Goal: Information Seeking & Learning: Learn about a topic

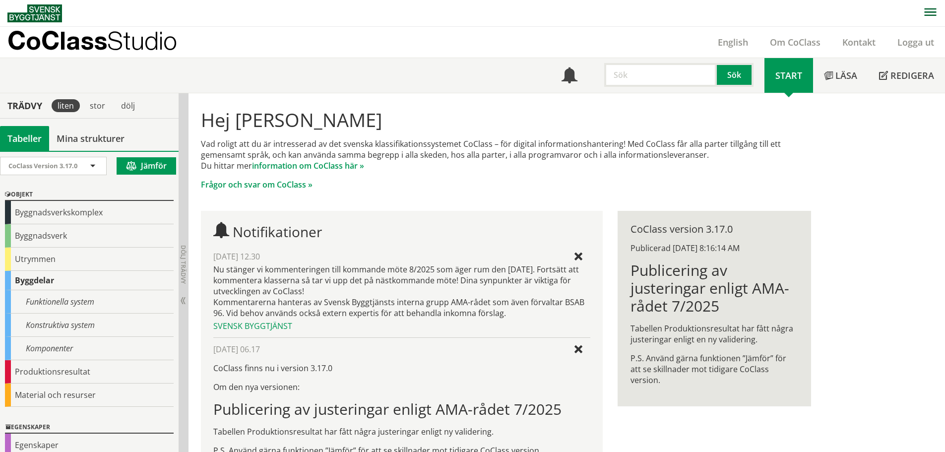
click at [642, 73] on input "text" at bounding box center [661, 75] width 113 height 24
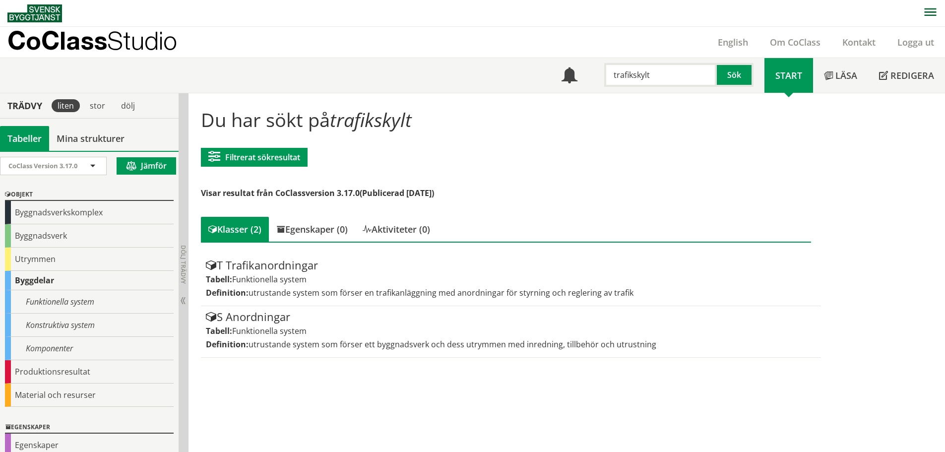
click at [652, 77] on input "trafikskylt" at bounding box center [661, 75] width 113 height 24
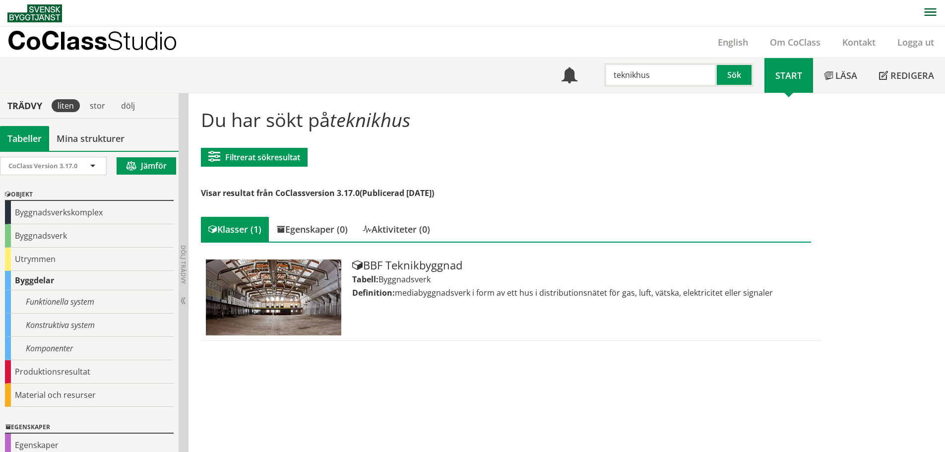
click at [638, 78] on input "teknikhus" at bounding box center [661, 75] width 113 height 24
type input "byggnad"
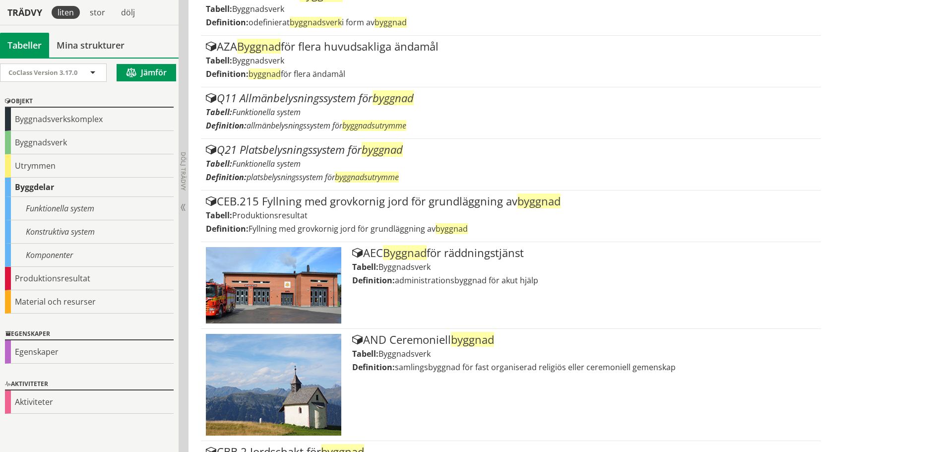
scroll to position [99, 0]
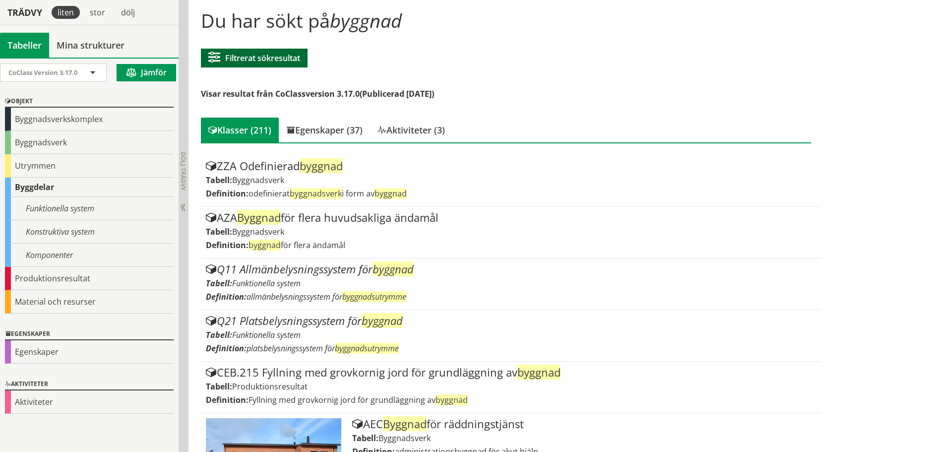
click at [270, 49] on button "Filtrerat sökresultat" at bounding box center [254, 58] width 107 height 19
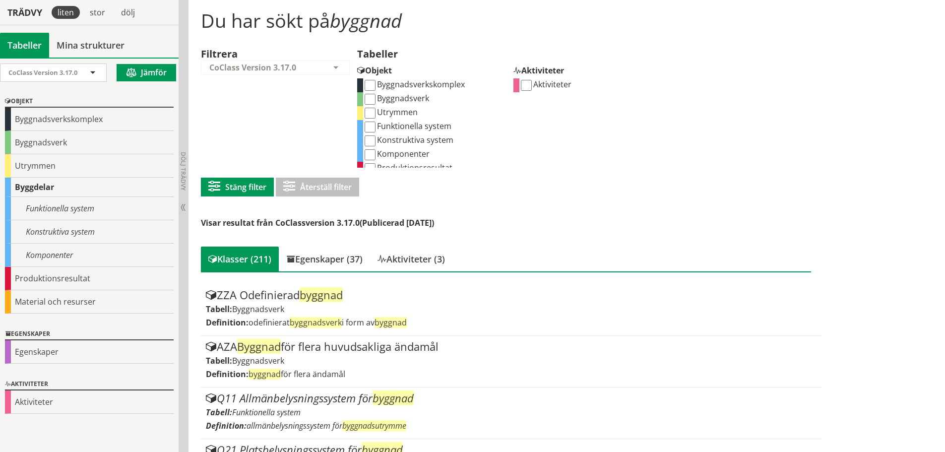
click at [375, 154] on input "Komponenter" at bounding box center [370, 154] width 11 height 11
checkbox input "true"
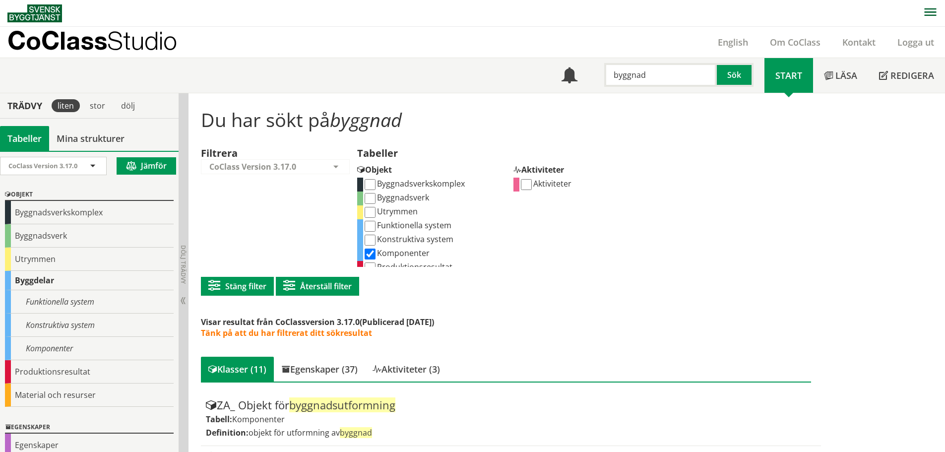
click at [609, 77] on input "byggnad" at bounding box center [661, 75] width 113 height 24
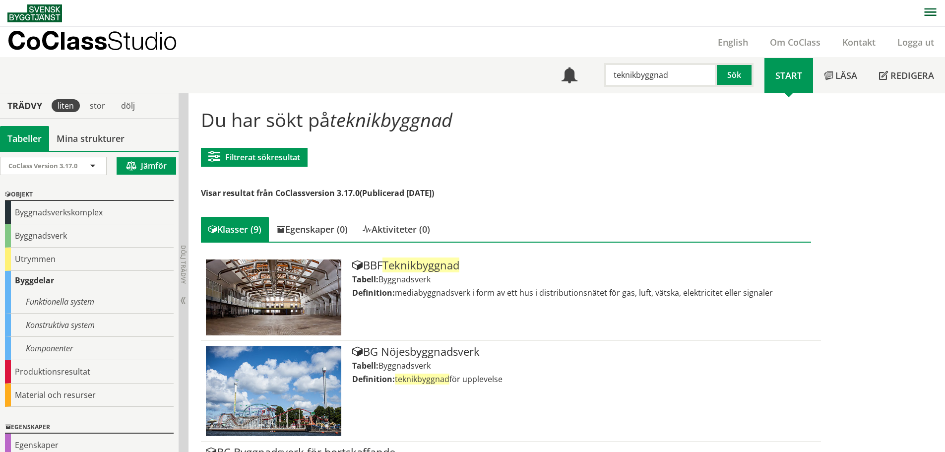
drag, startPoint x: 672, startPoint y: 76, endPoint x: 637, endPoint y: 81, distance: 35.2
click at [637, 81] on input "teknikbyggnad" at bounding box center [661, 75] width 113 height 24
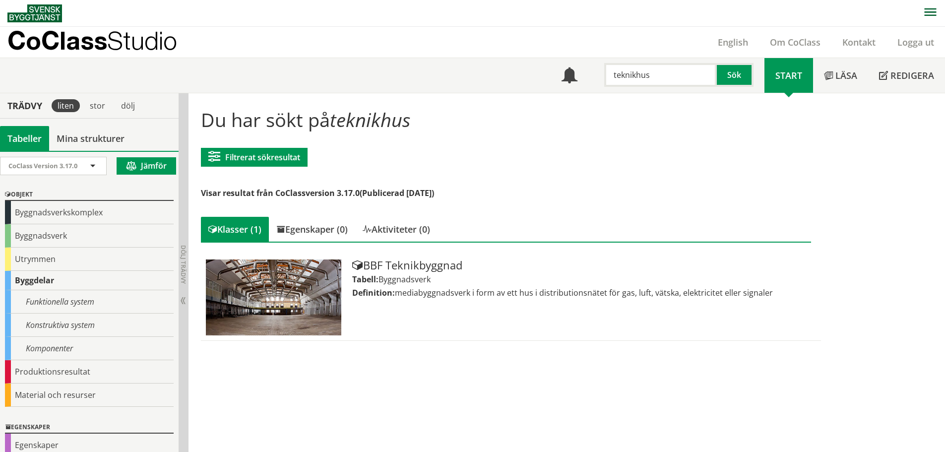
click at [628, 77] on input "teknikhus" at bounding box center [661, 75] width 113 height 24
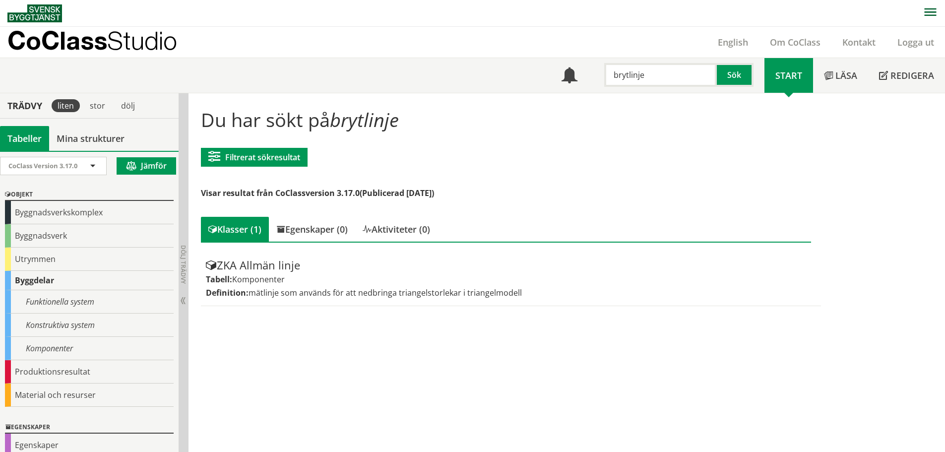
click at [639, 76] on input "brytlinje" at bounding box center [661, 75] width 113 height 24
type input "slänt"
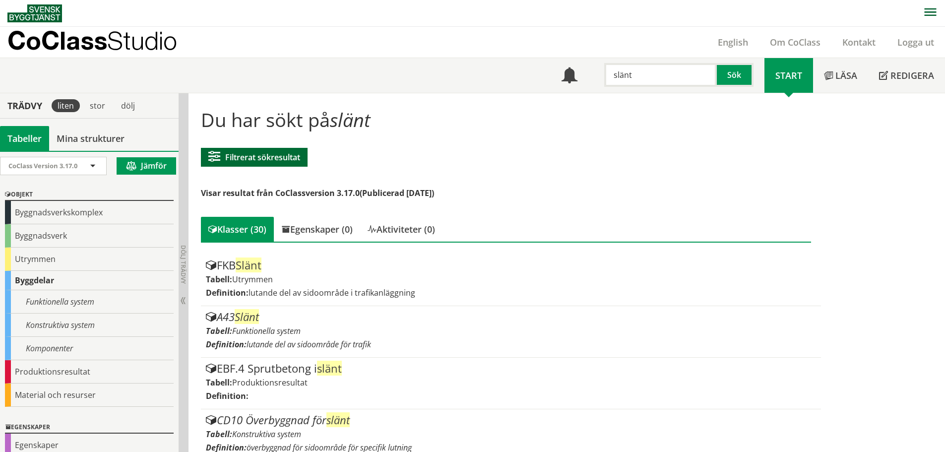
click at [289, 166] on button "Filtrerat sökresultat" at bounding box center [254, 157] width 107 height 19
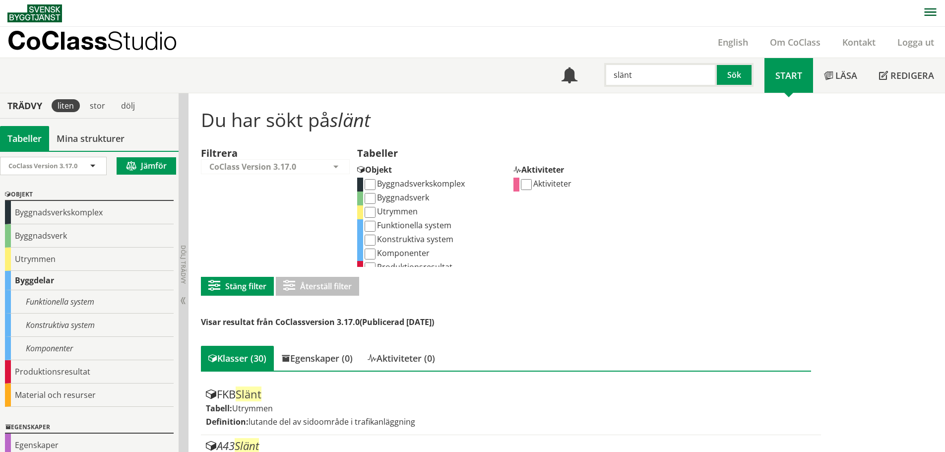
click at [375, 228] on input "Funktionella system" at bounding box center [370, 226] width 11 height 11
checkbox input "true"
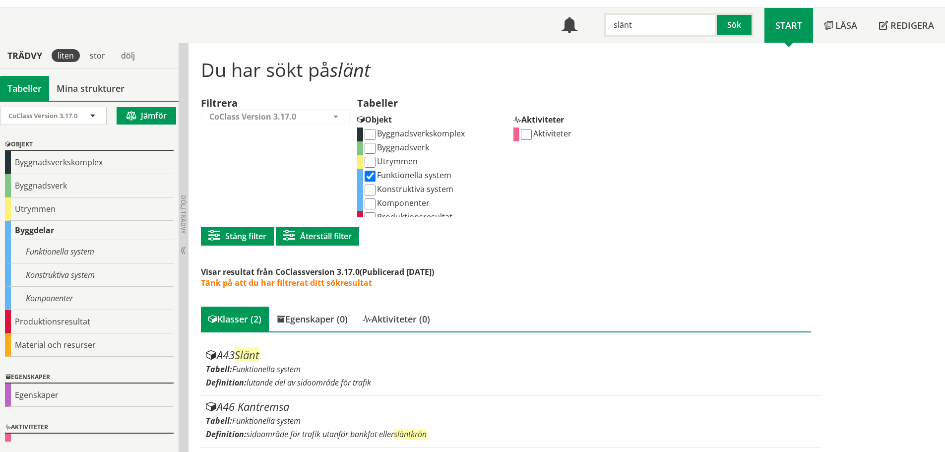
scroll to position [51, 0]
click at [372, 190] on input "Konstruktiva system" at bounding box center [370, 189] width 11 height 11
checkbox input "true"
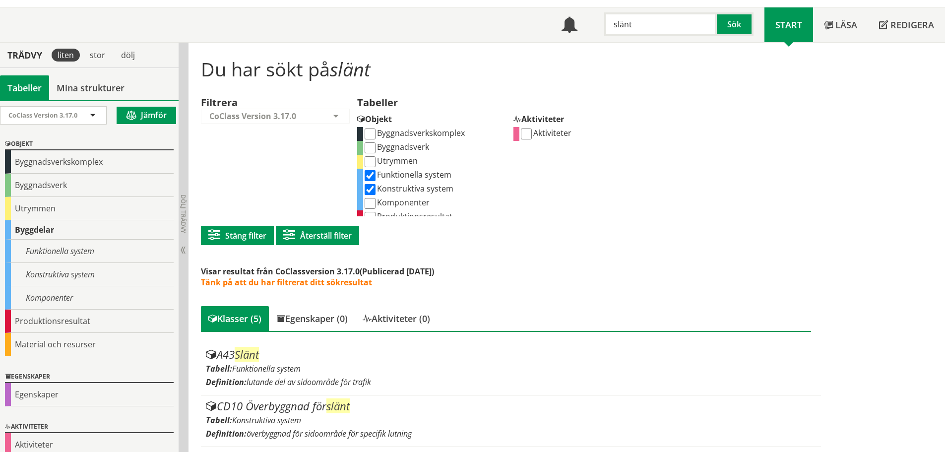
click at [371, 175] on input "Funktionella system" at bounding box center [370, 175] width 11 height 11
checkbox input "false"
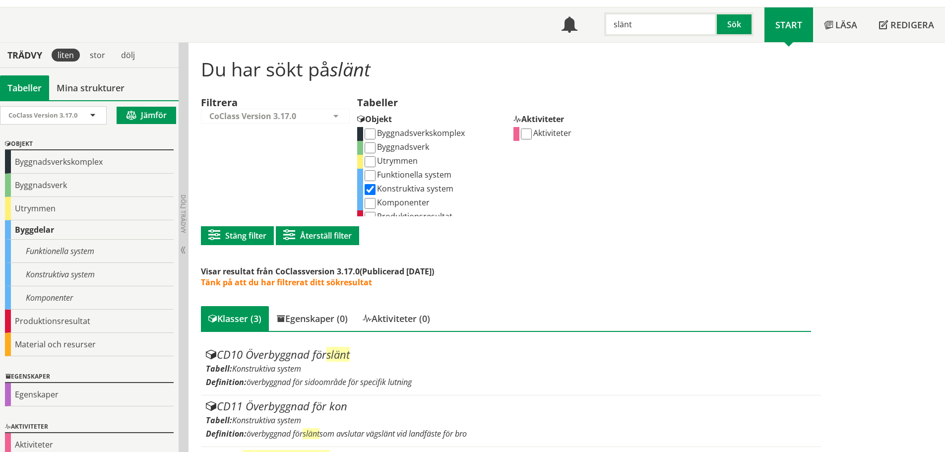
scroll to position [102, 0]
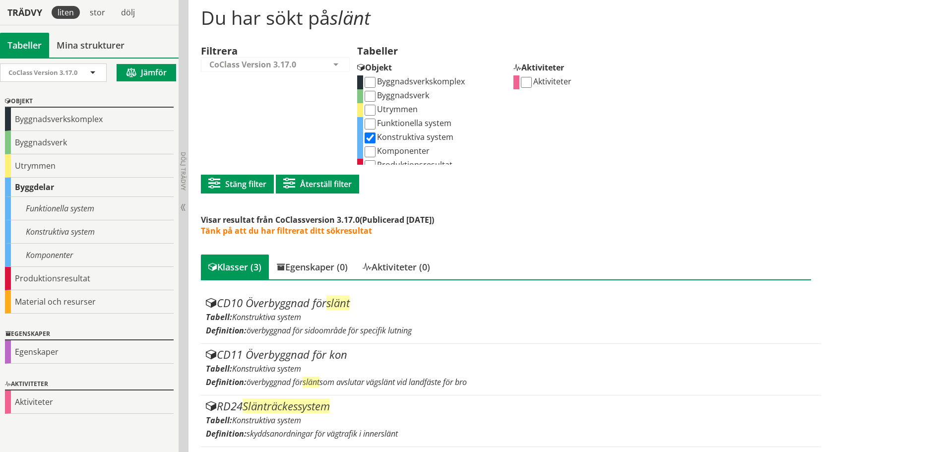
click at [370, 140] on input "Konstruktiva system" at bounding box center [370, 138] width 11 height 11
checkbox input "false"
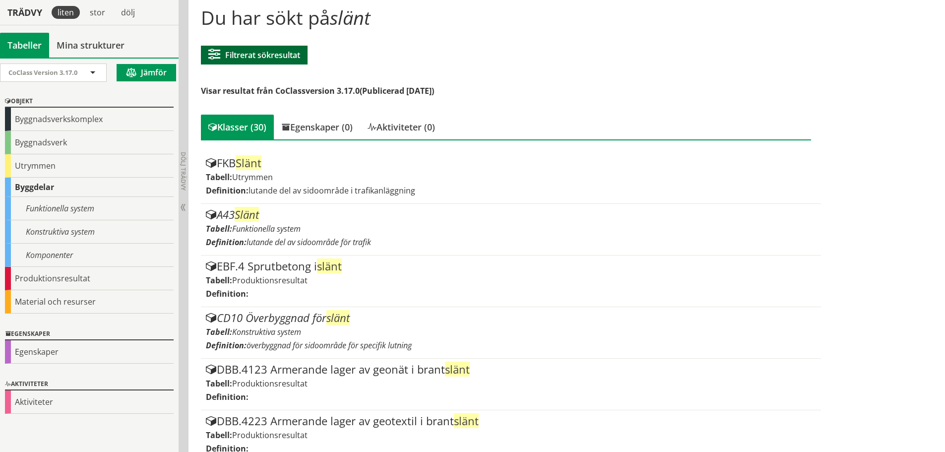
click at [291, 57] on button "Filtrerat sökresultat" at bounding box center [254, 55] width 107 height 19
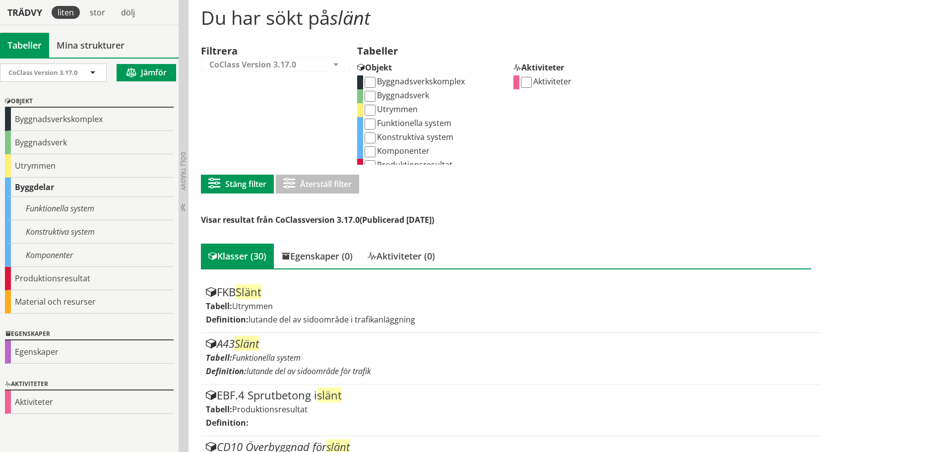
click at [372, 151] on input "Komponenter" at bounding box center [370, 151] width 11 height 11
checkbox input "true"
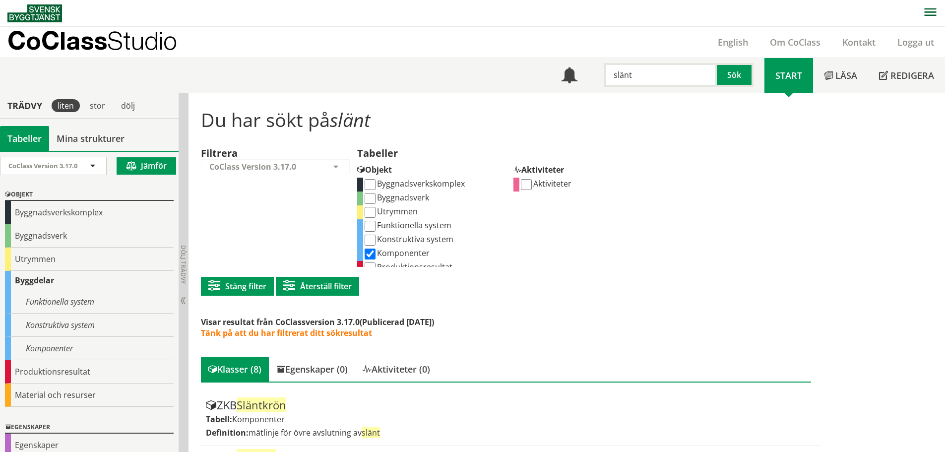
click at [643, 81] on input "slänt" at bounding box center [661, 75] width 113 height 24
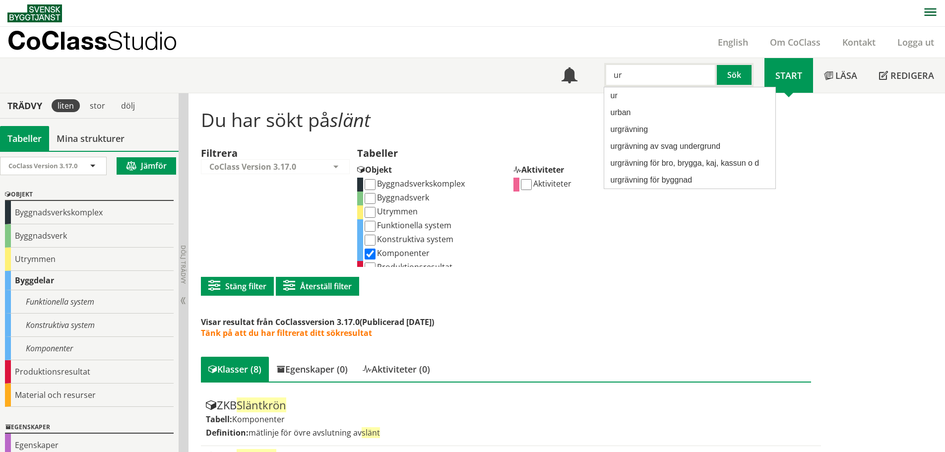
type input "u"
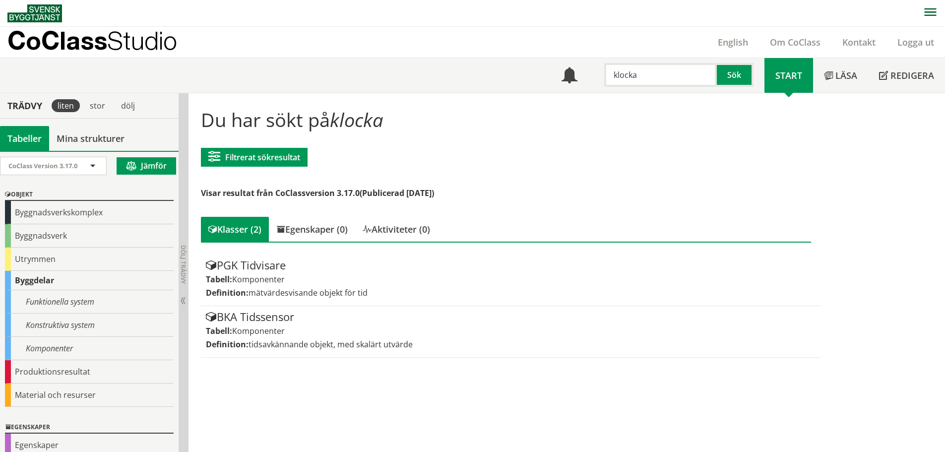
click at [626, 78] on input "klocka" at bounding box center [661, 75] width 113 height 24
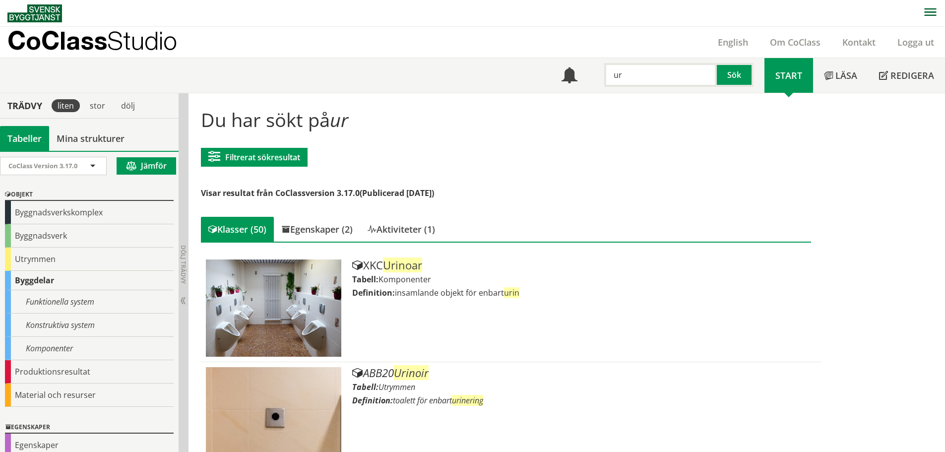
click at [644, 74] on input "ur" at bounding box center [661, 75] width 113 height 24
type input "klocka"
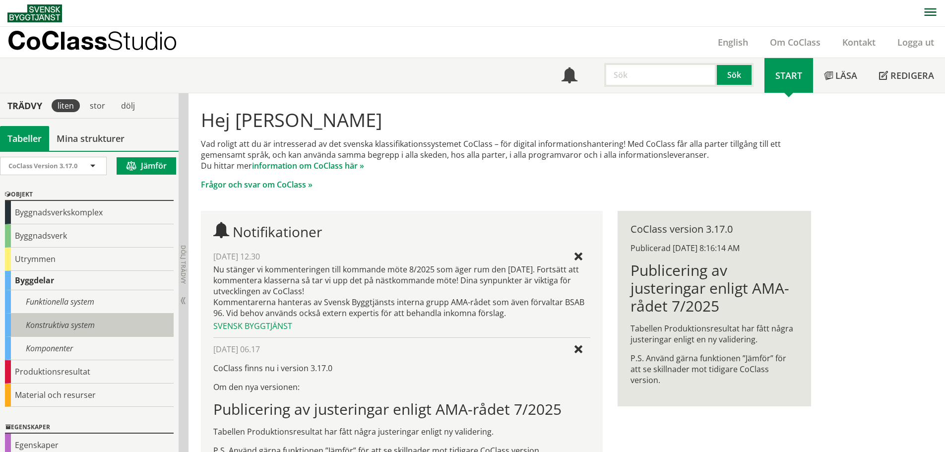
click at [74, 320] on div "Konstruktiva system" at bounding box center [89, 325] width 169 height 23
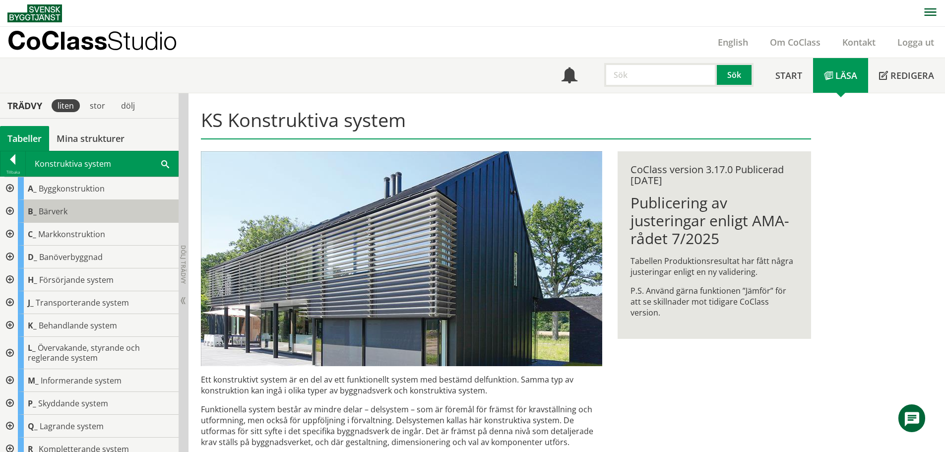
scroll to position [8, 0]
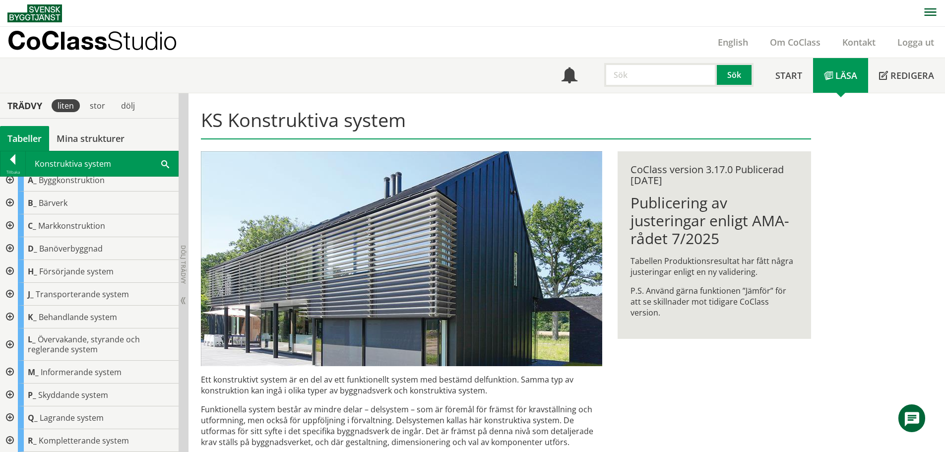
click at [6, 439] on div at bounding box center [9, 440] width 18 height 23
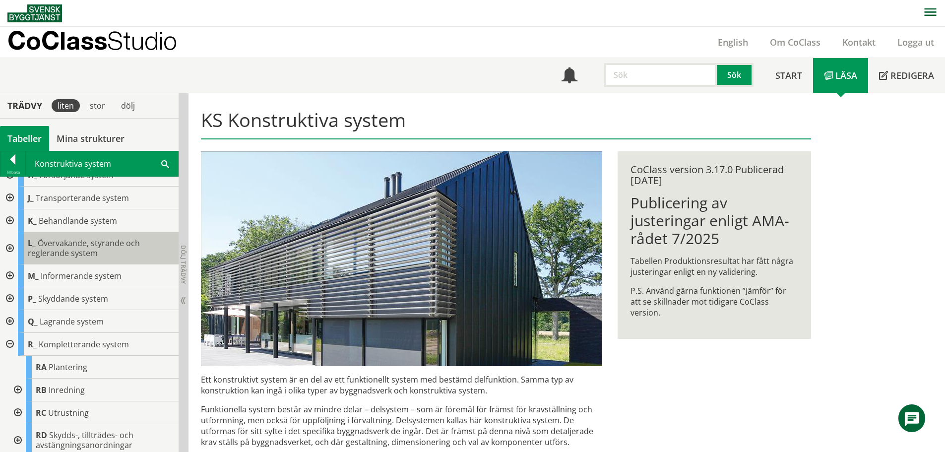
scroll to position [132, 0]
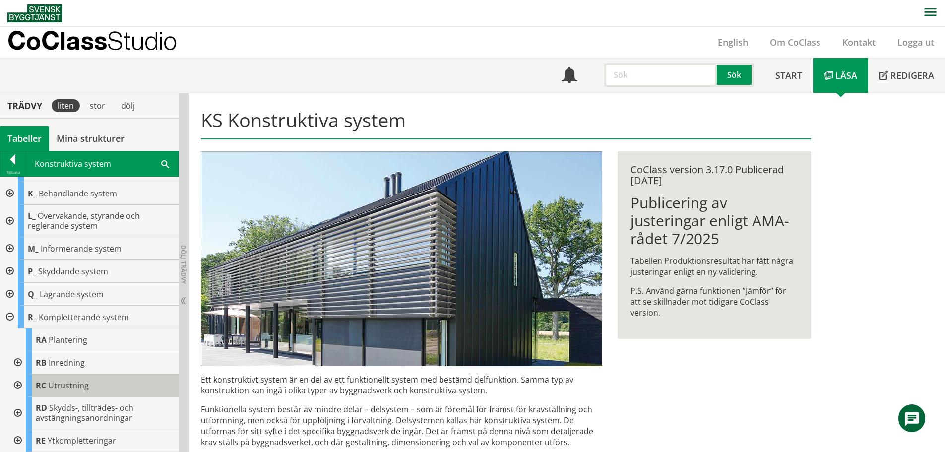
click at [77, 381] on span "Utrustning" at bounding box center [68, 385] width 41 height 11
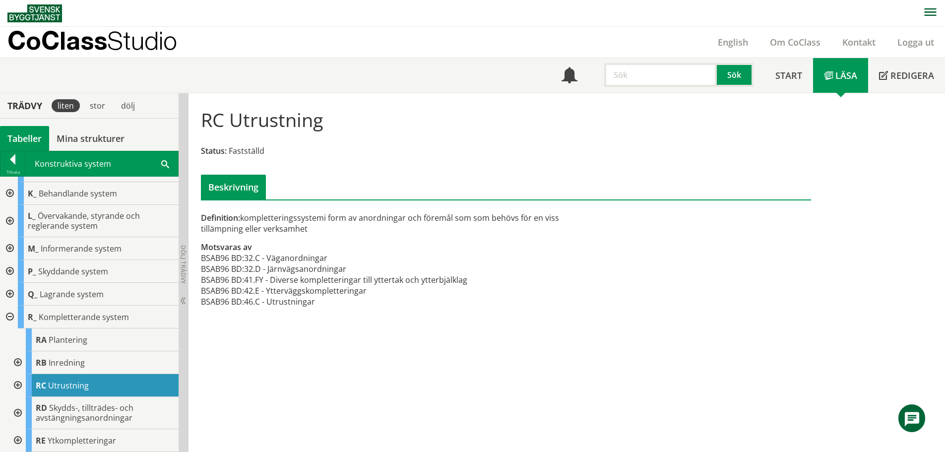
click at [19, 388] on div at bounding box center [17, 385] width 18 height 23
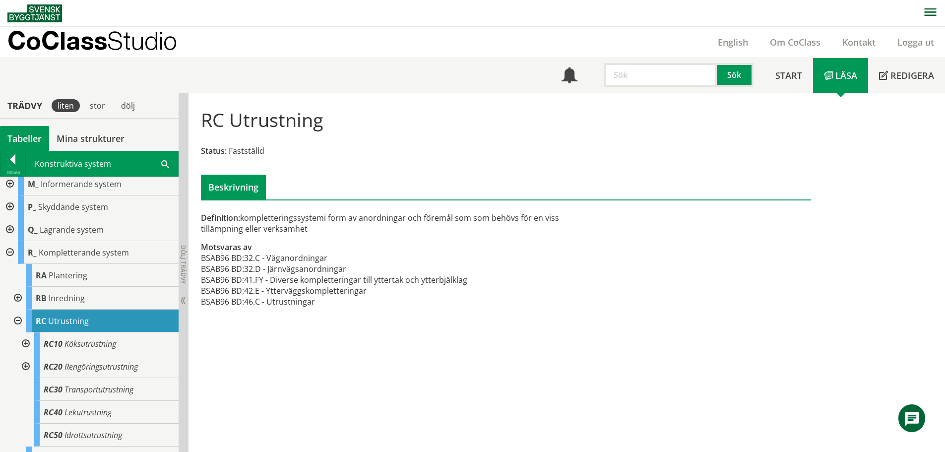
scroll to position [147, 0]
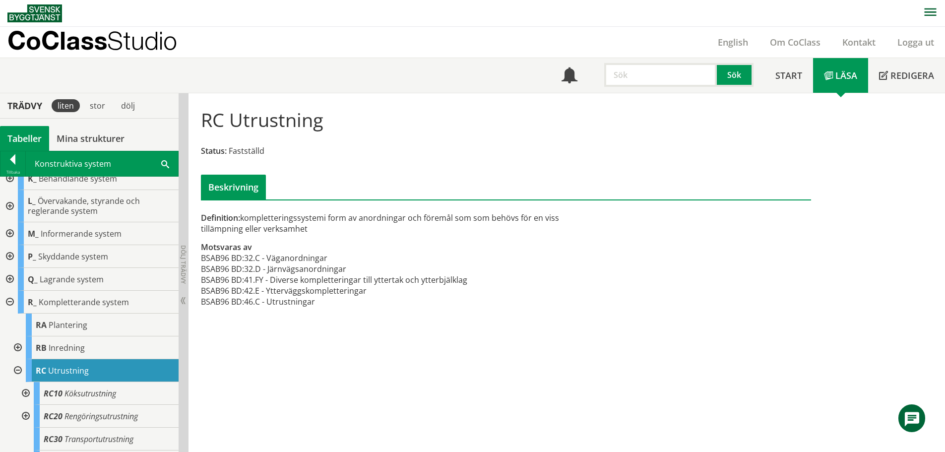
click at [8, 234] on div at bounding box center [9, 233] width 18 height 23
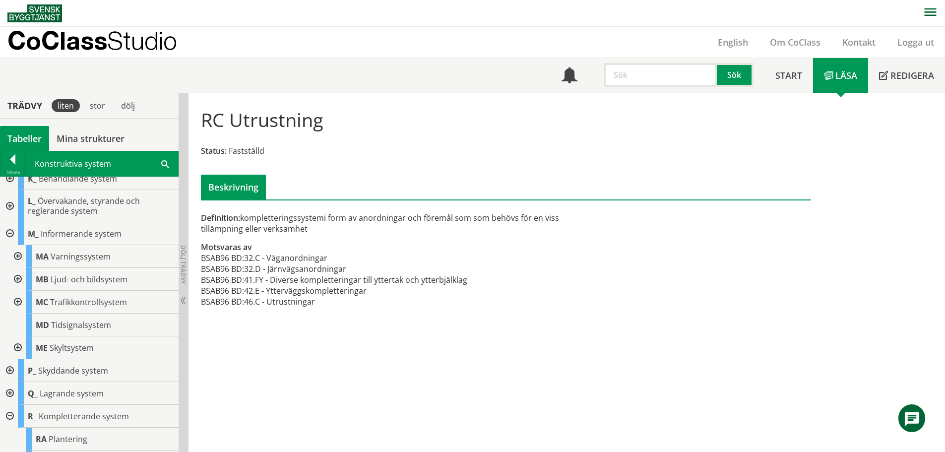
click at [15, 344] on div at bounding box center [17, 348] width 18 height 23
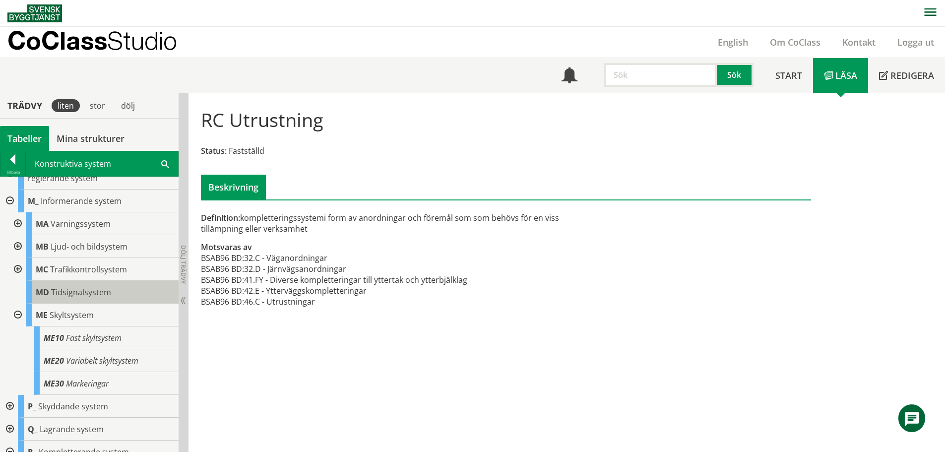
scroll to position [197, 0]
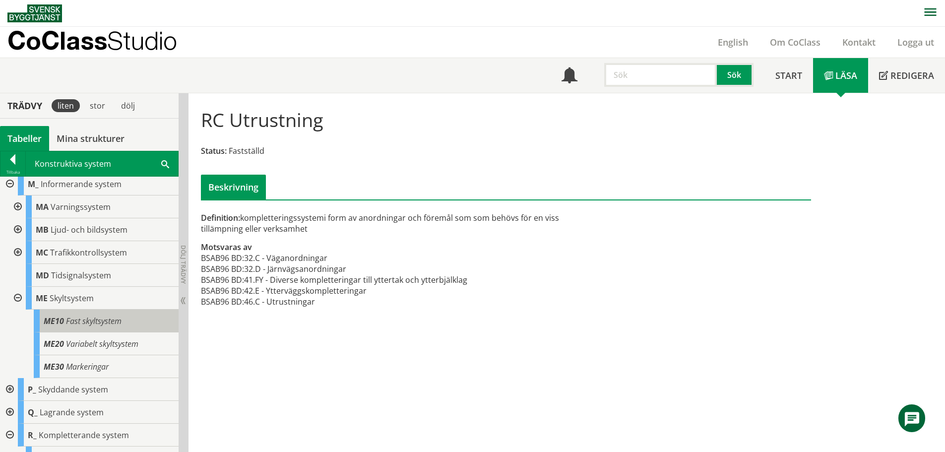
click at [89, 323] on span "Fast skyltsystem" at bounding box center [94, 321] width 56 height 11
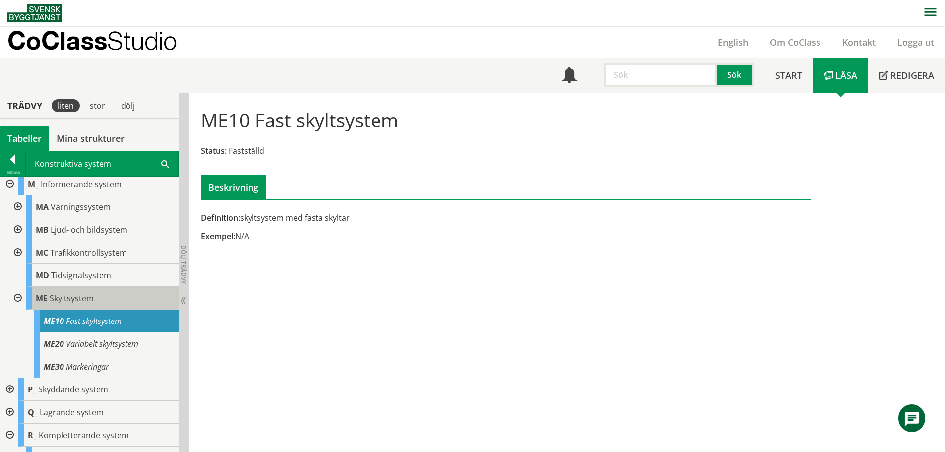
click at [65, 298] on span "Skyltsystem" at bounding box center [72, 298] width 44 height 11
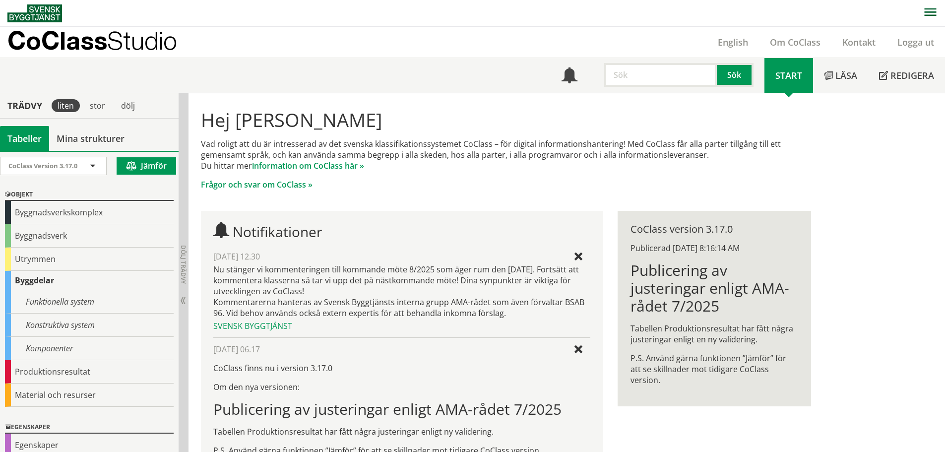
click at [629, 78] on input "text" at bounding box center [661, 75] width 113 height 24
click at [75, 353] on div "Komponenter" at bounding box center [89, 348] width 169 height 23
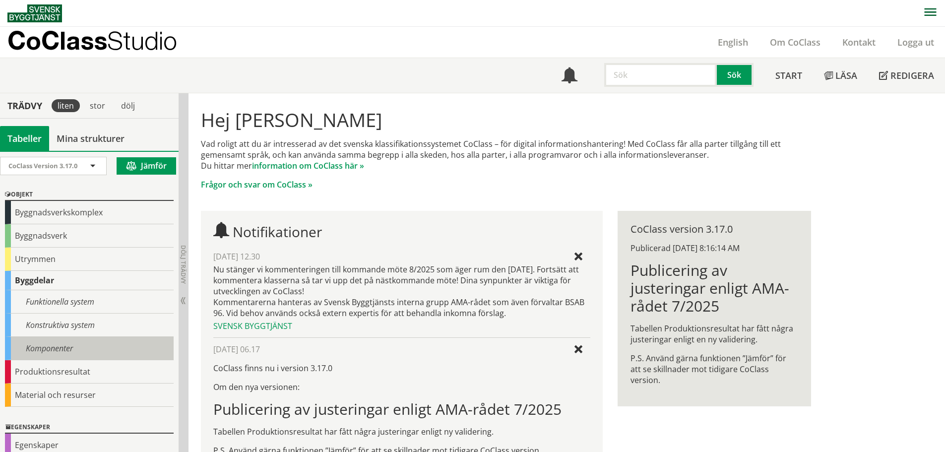
click at [51, 342] on div "Komponenter" at bounding box center [89, 348] width 169 height 23
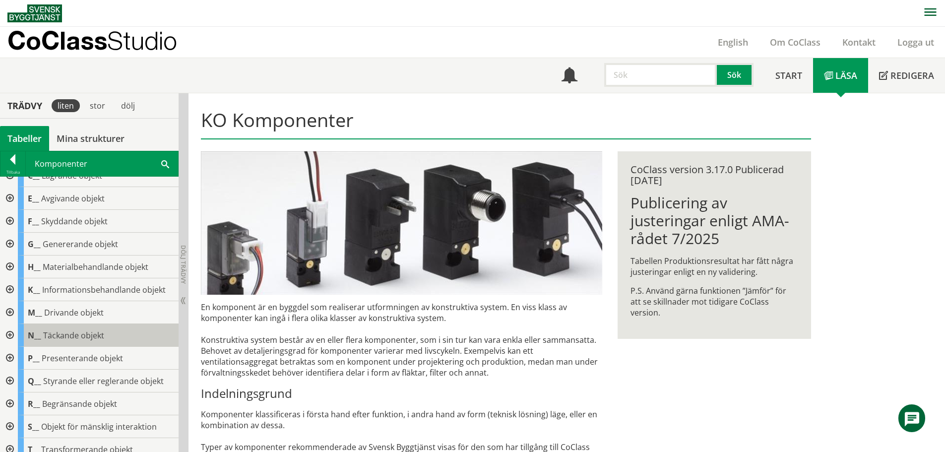
scroll to position [50, 0]
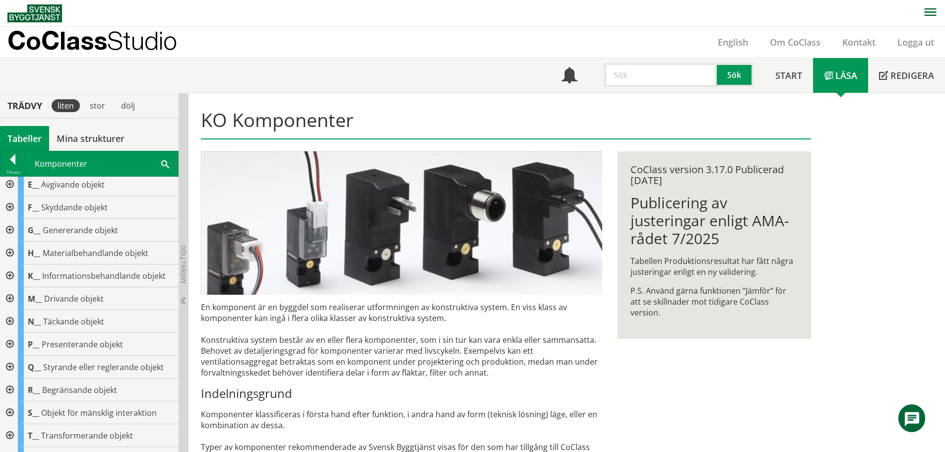
click at [5, 319] on div at bounding box center [9, 321] width 18 height 23
click at [20, 391] on div at bounding box center [17, 390] width 18 height 23
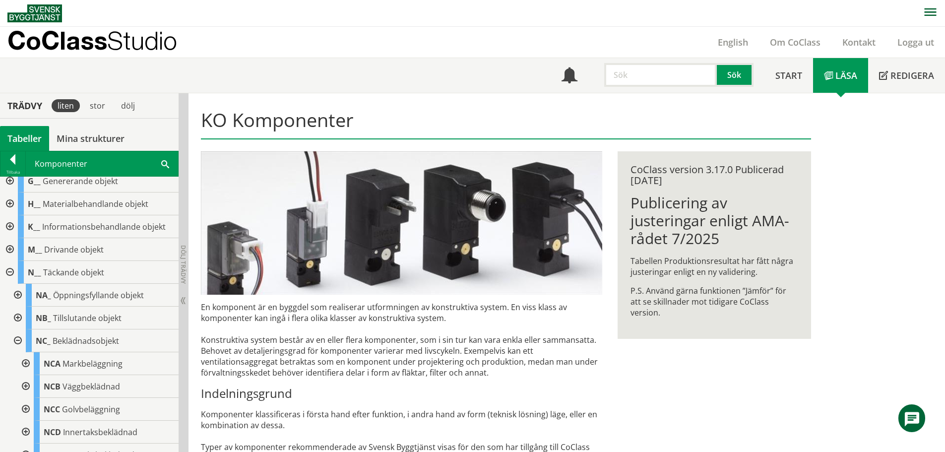
scroll to position [149, 0]
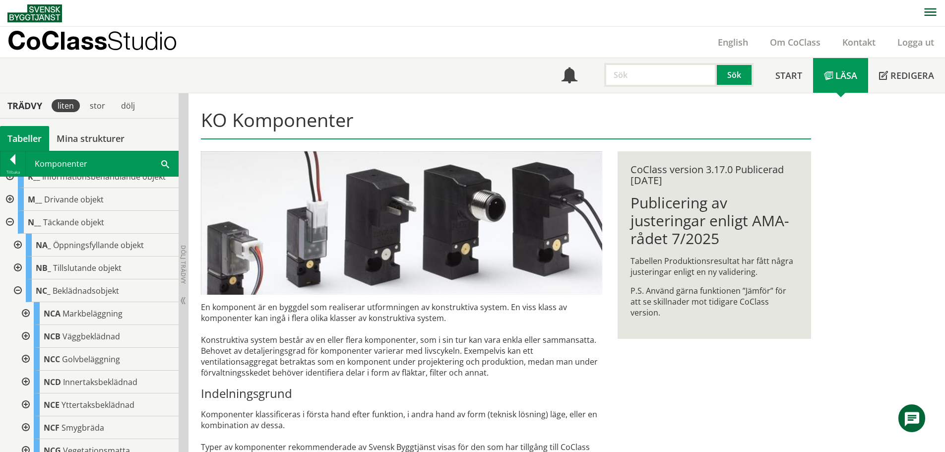
click at [27, 311] on div at bounding box center [25, 313] width 18 height 23
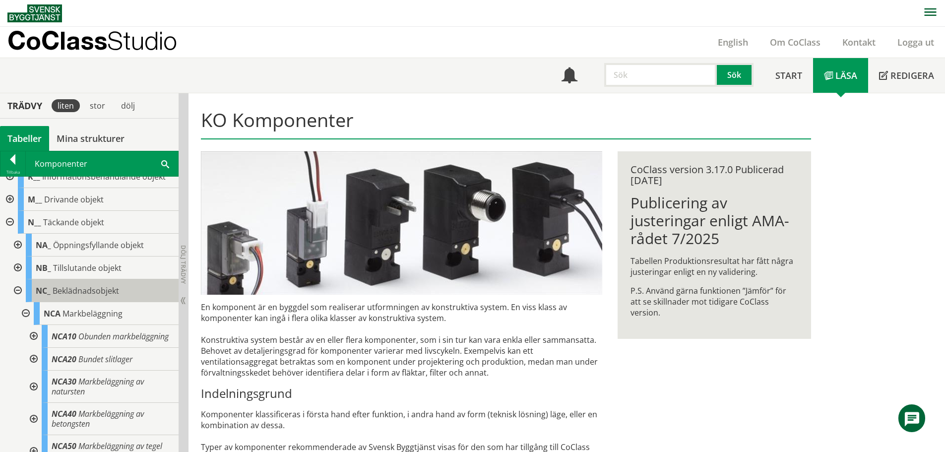
scroll to position [199, 0]
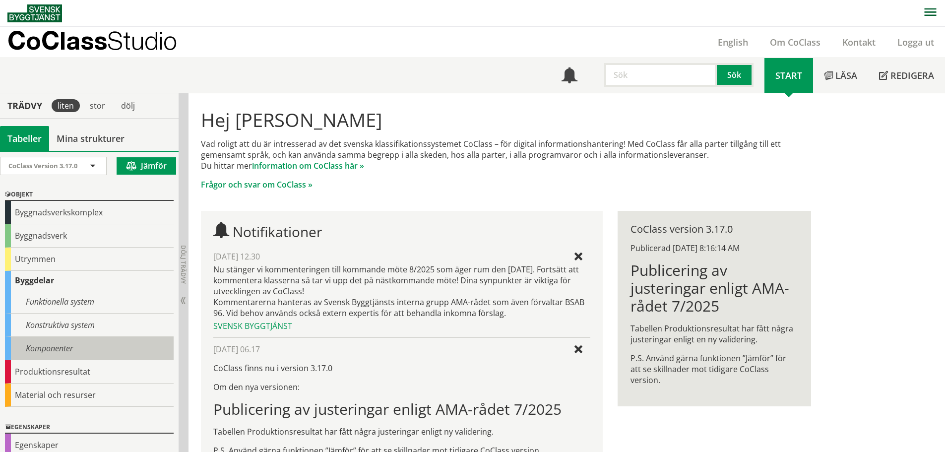
click at [94, 345] on div "Komponenter" at bounding box center [89, 348] width 169 height 23
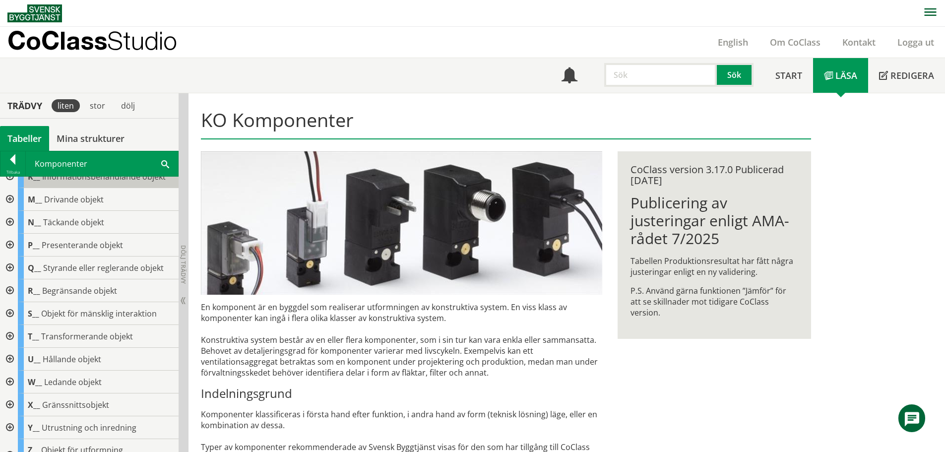
scroll to position [168, 0]
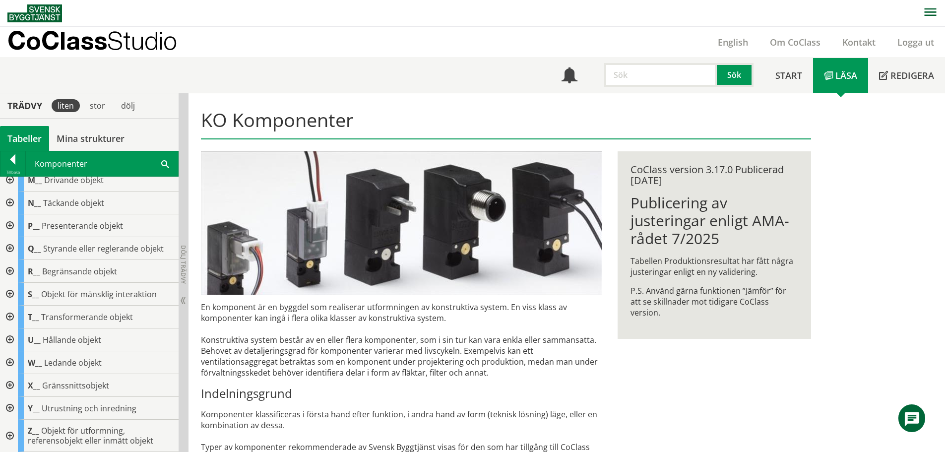
click at [8, 405] on div at bounding box center [9, 408] width 18 height 23
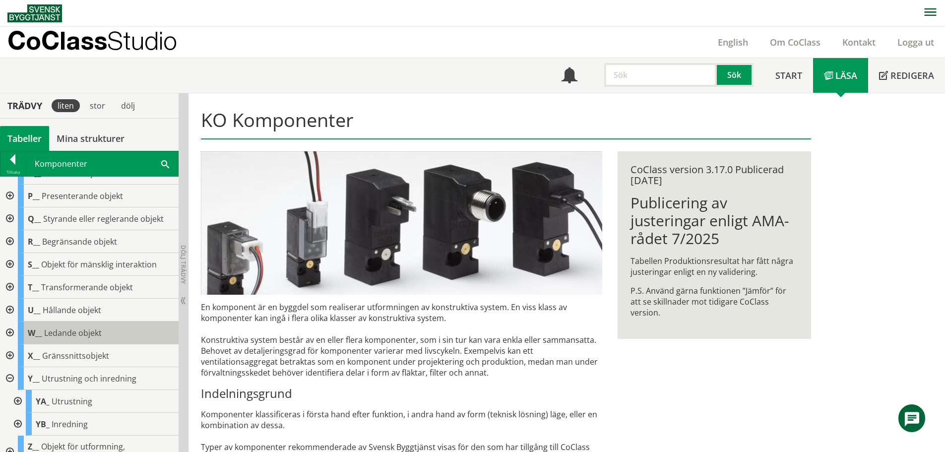
scroll to position [214, 0]
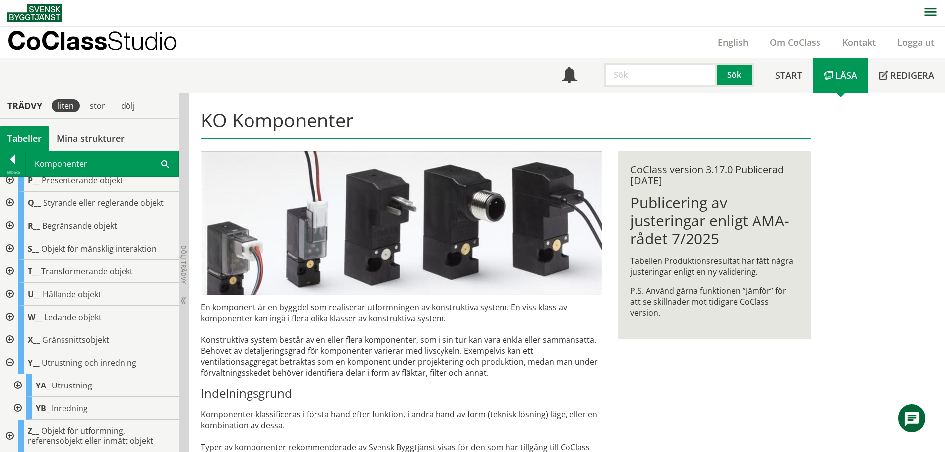
click at [20, 379] on div at bounding box center [17, 385] width 18 height 23
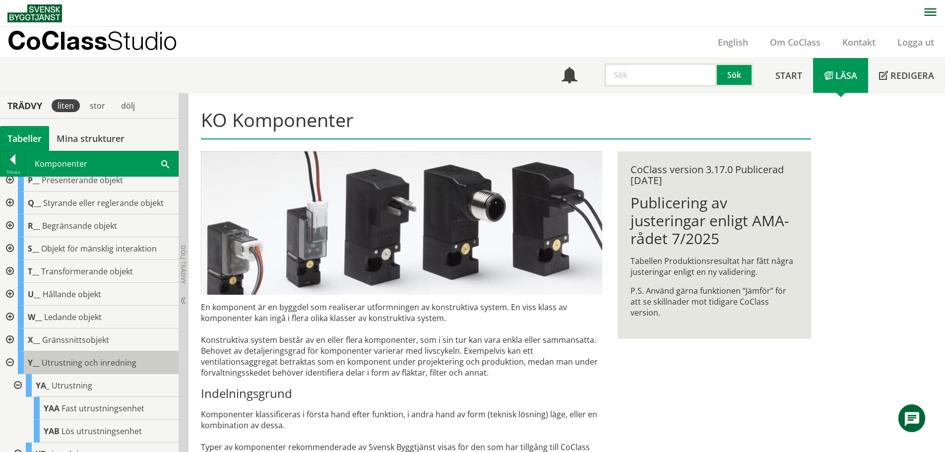
scroll to position [260, 0]
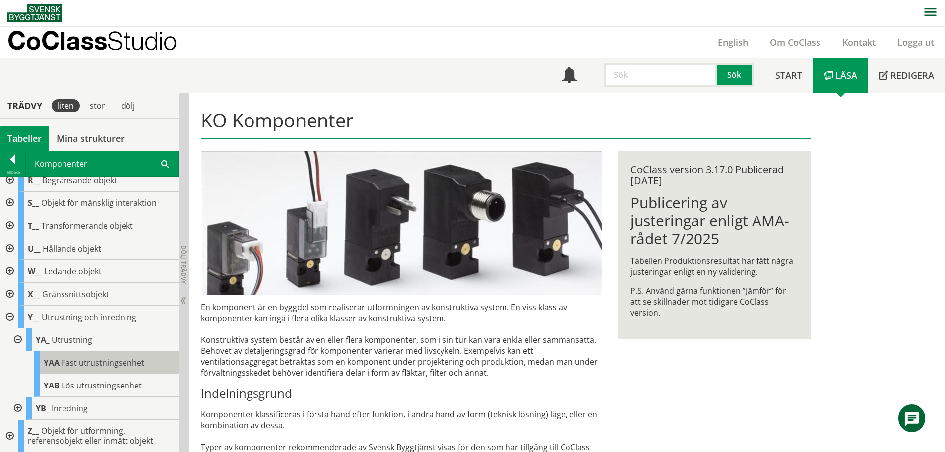
click at [85, 363] on span "Fast utrustningsenhet" at bounding box center [103, 362] width 83 height 11
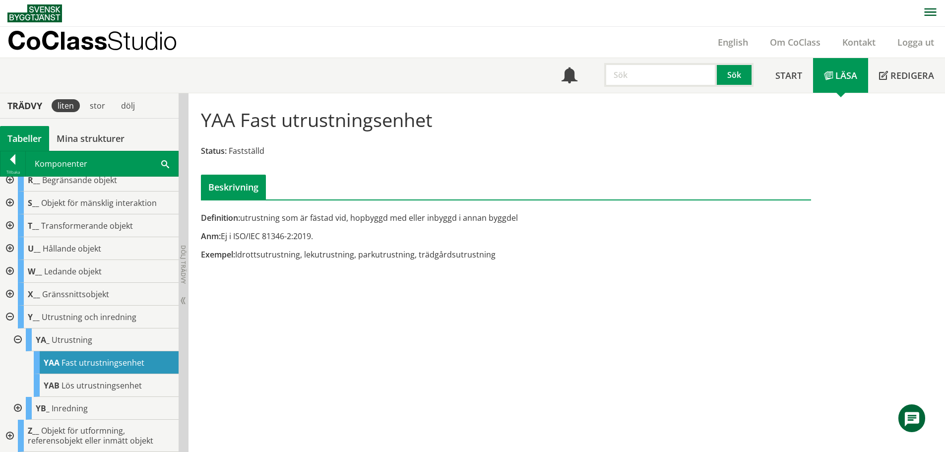
click at [7, 322] on div at bounding box center [9, 317] width 18 height 23
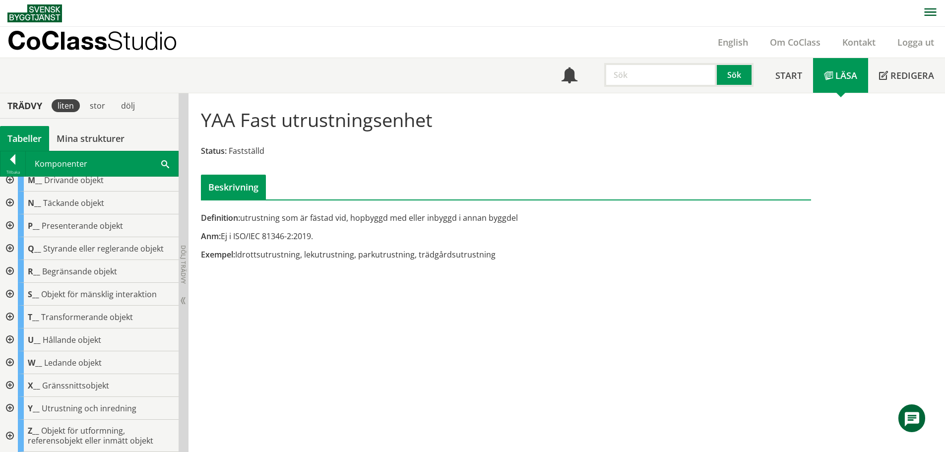
scroll to position [119, 0]
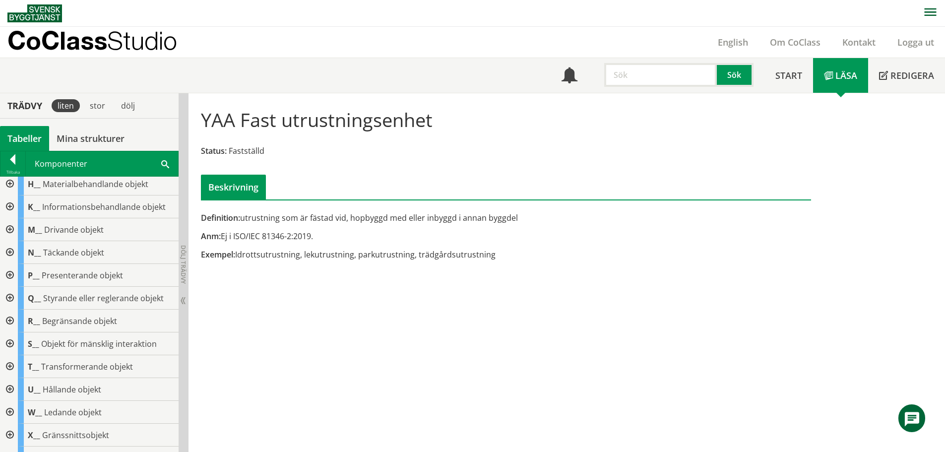
click at [10, 299] on div at bounding box center [9, 298] width 18 height 23
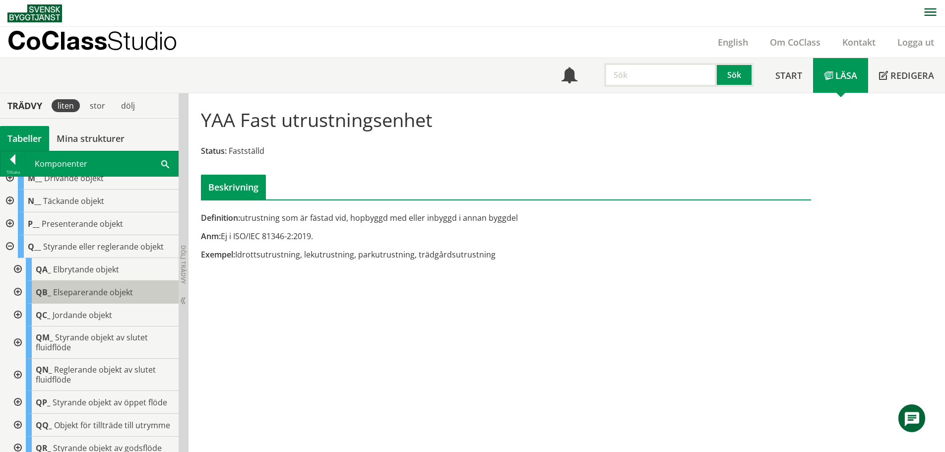
scroll to position [168, 0]
click at [6, 249] on div at bounding box center [9, 248] width 18 height 23
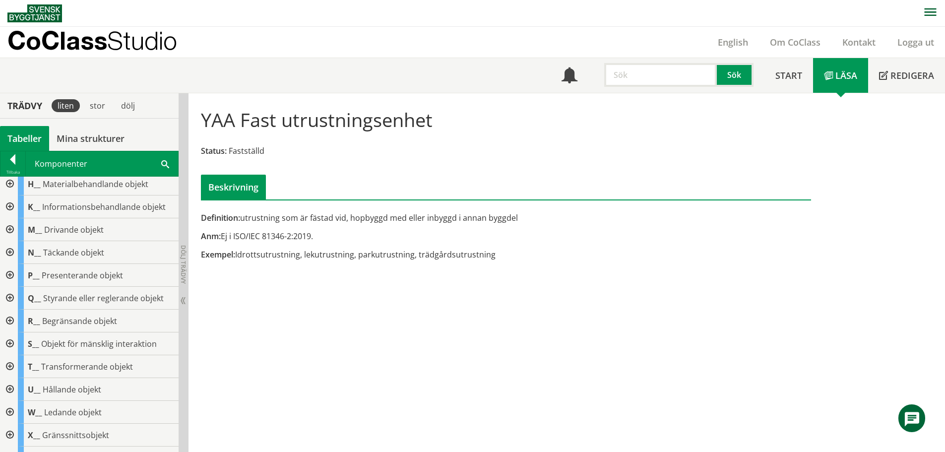
scroll to position [69, 0]
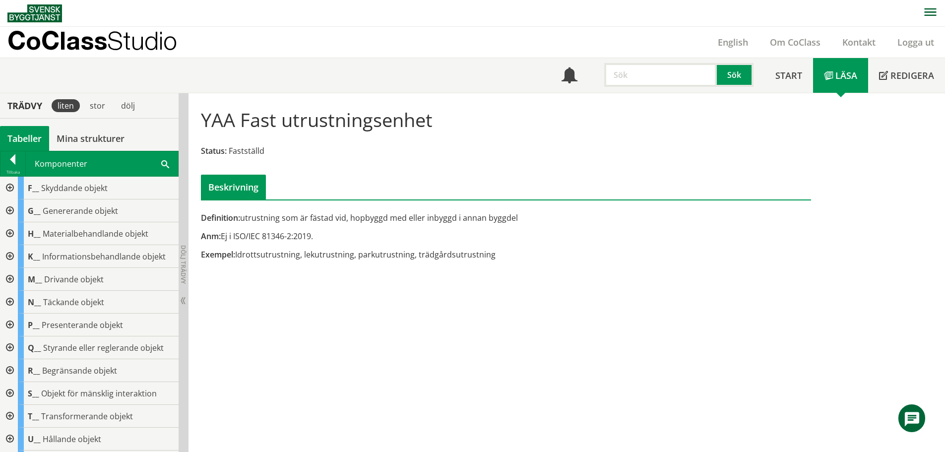
click at [9, 252] on div at bounding box center [9, 256] width 18 height 23
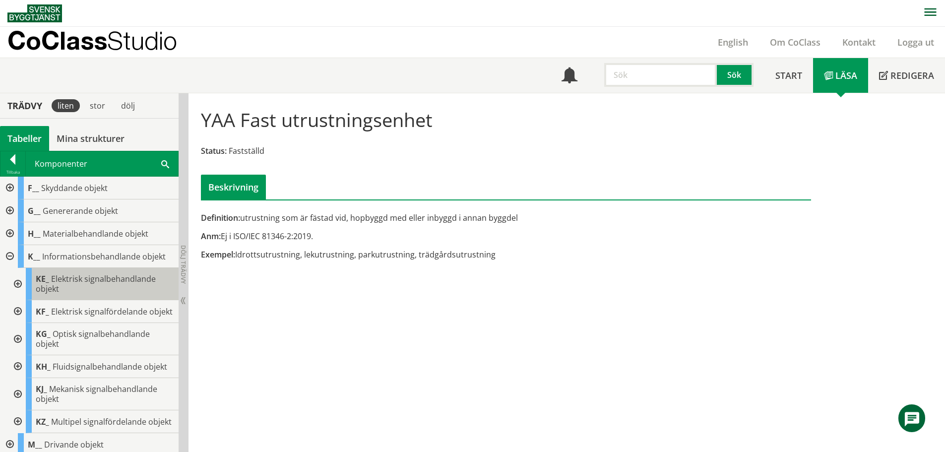
scroll to position [119, 0]
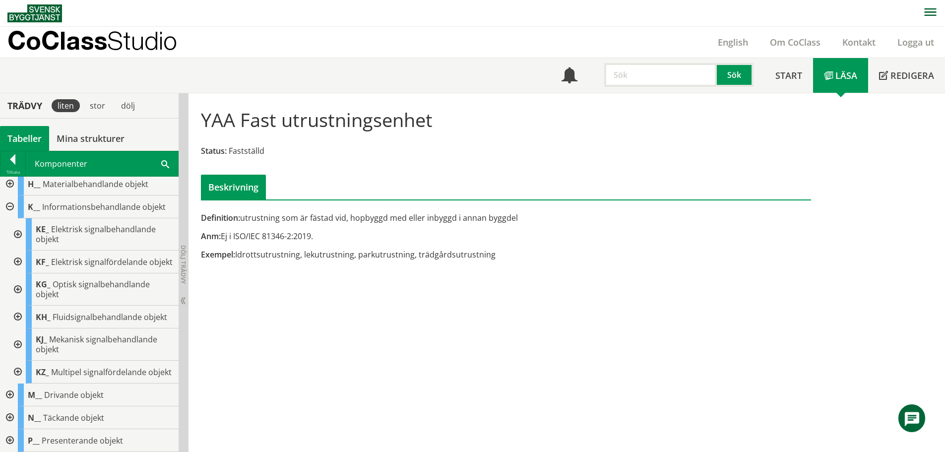
click at [16, 296] on div at bounding box center [17, 289] width 18 height 32
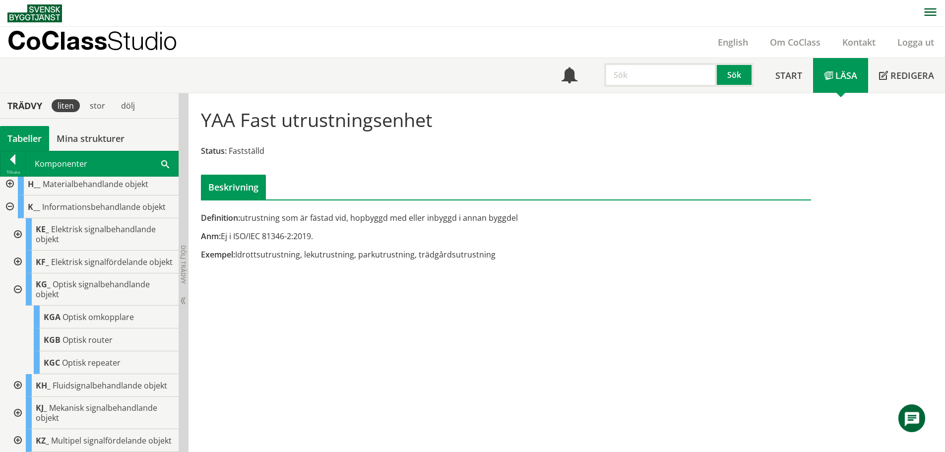
click at [16, 296] on div at bounding box center [17, 289] width 18 height 32
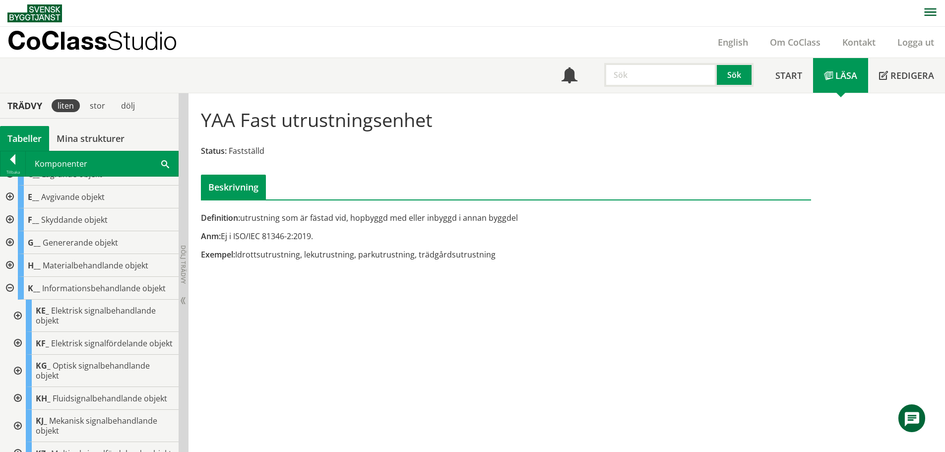
scroll to position [19, 0]
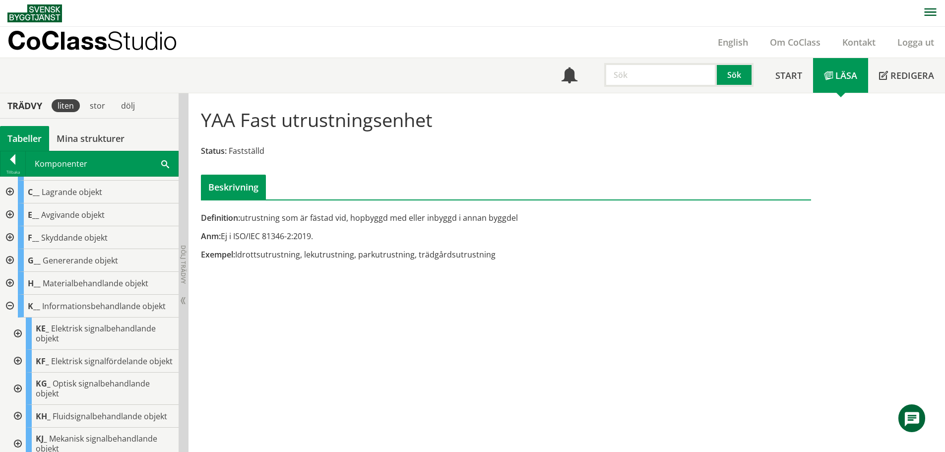
click at [6, 305] on div at bounding box center [9, 306] width 18 height 23
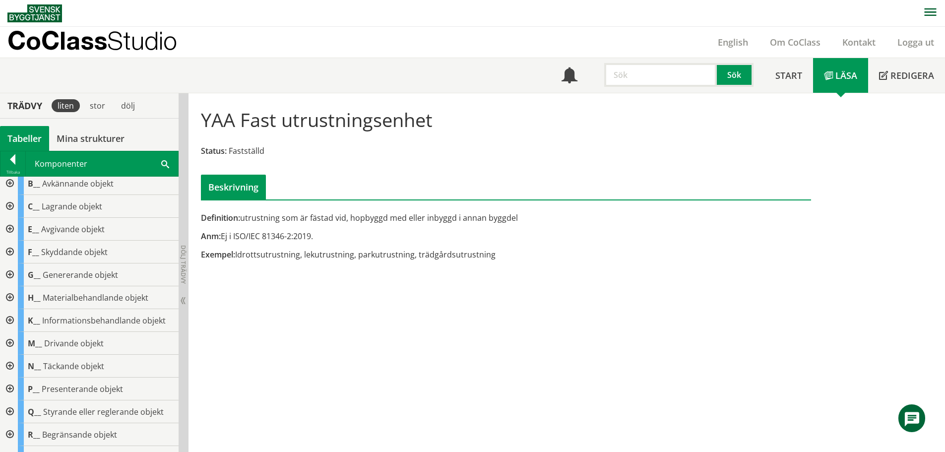
scroll to position [0, 0]
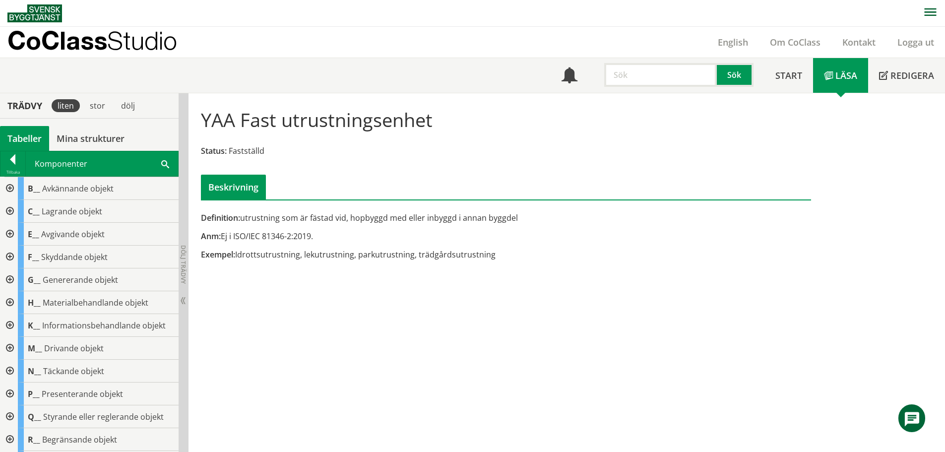
click at [160, 164] on div "Komponenter Sök" at bounding box center [102, 163] width 152 height 25
click at [164, 163] on span at bounding box center [165, 163] width 8 height 10
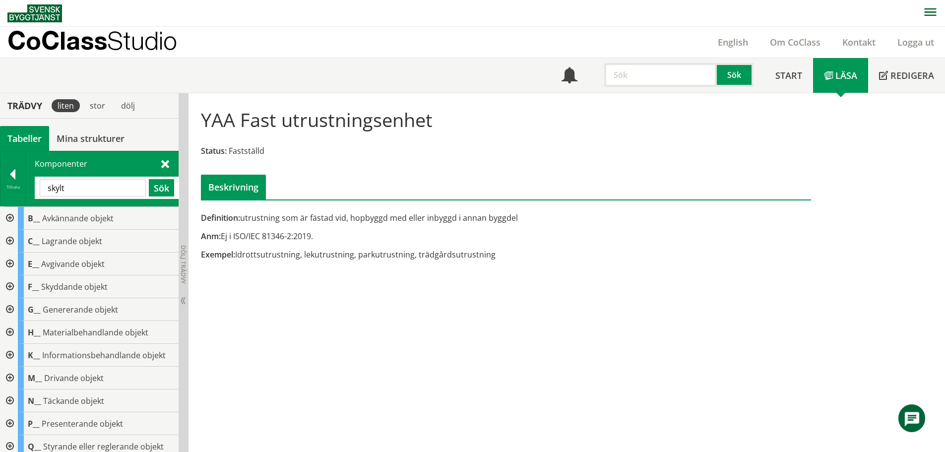
type input "skylt"
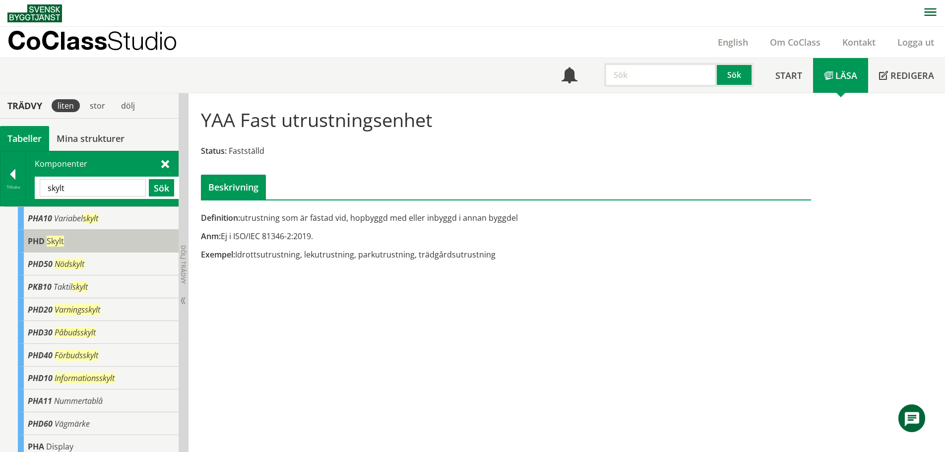
click at [67, 251] on div "PHD Skylt" at bounding box center [98, 241] width 161 height 23
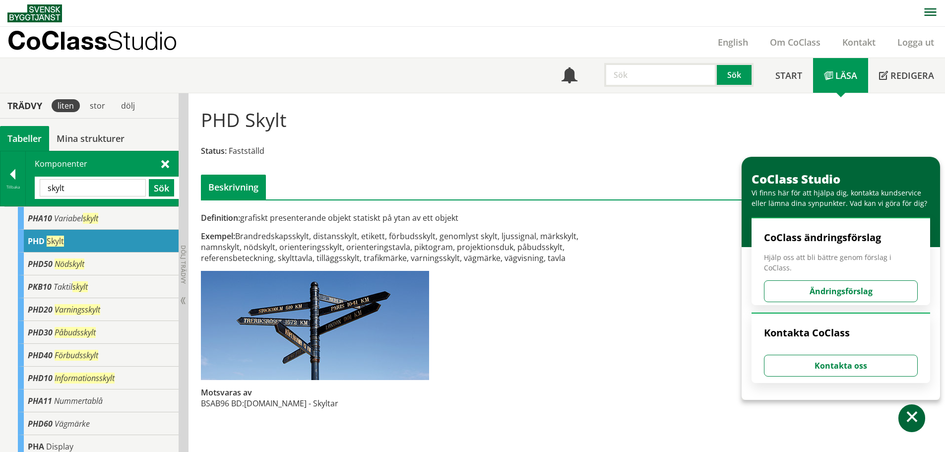
click at [168, 162] on span at bounding box center [165, 163] width 8 height 10
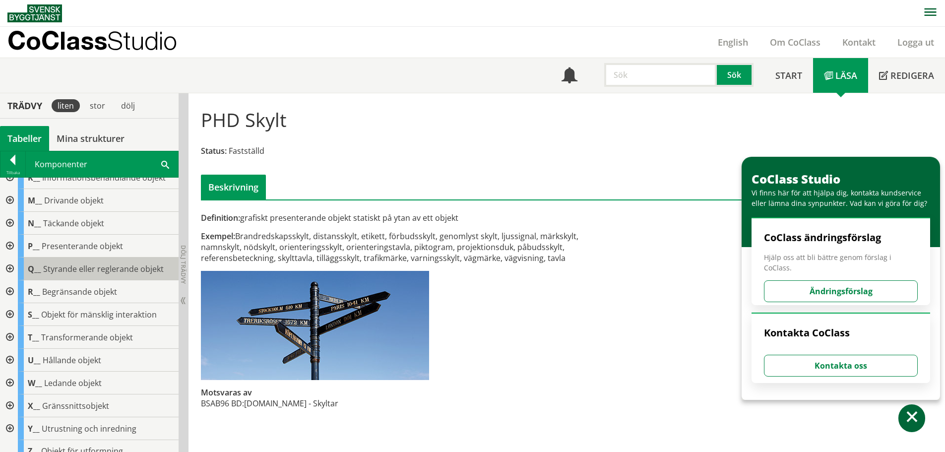
scroll to position [168, 0]
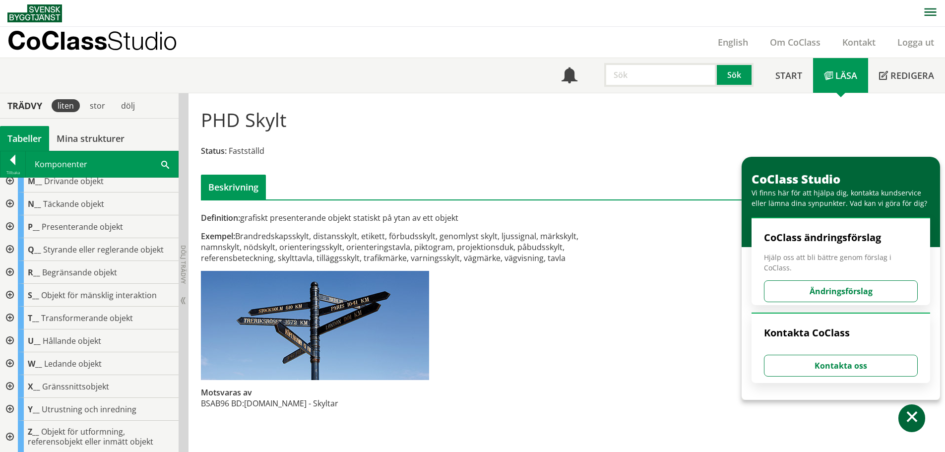
click at [11, 433] on div at bounding box center [9, 437] width 18 height 32
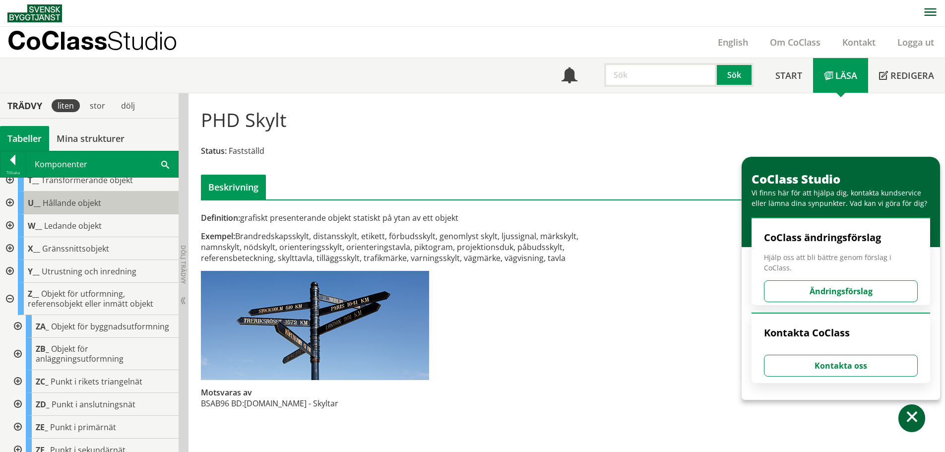
scroll to position [317, 0]
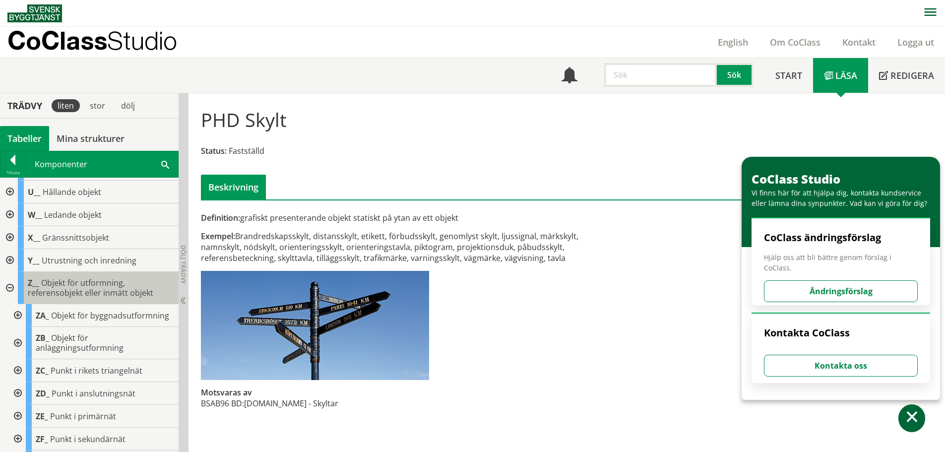
click at [110, 288] on span "Objekt för utformning, referensobjekt eller inmätt objekt" at bounding box center [91, 287] width 126 height 21
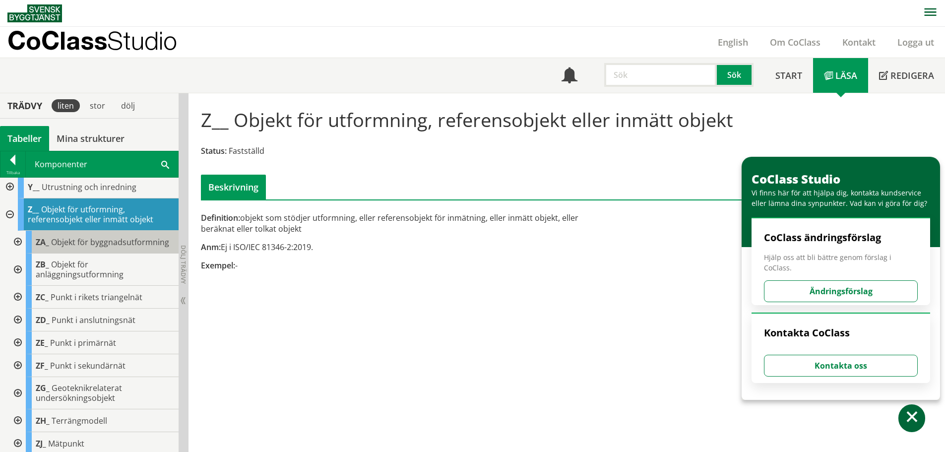
scroll to position [416, 0]
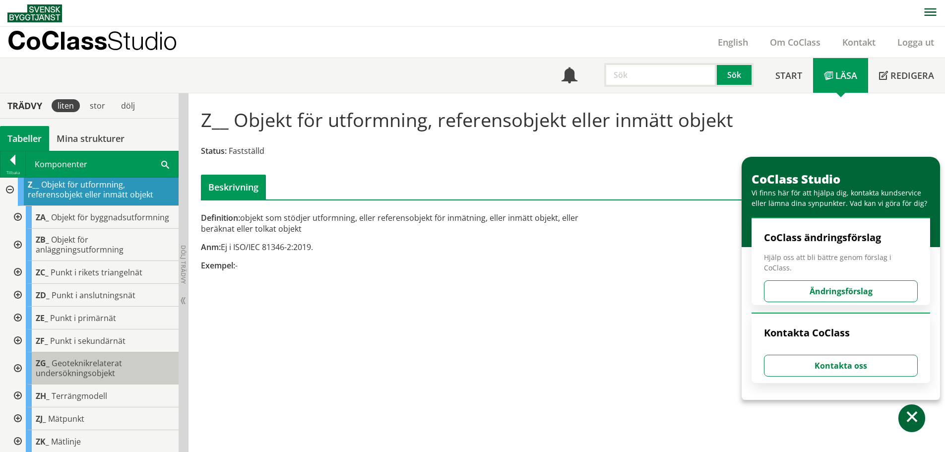
click at [100, 379] on span "Geoteknikrelaterat undersökningsobjekt" at bounding box center [79, 368] width 86 height 21
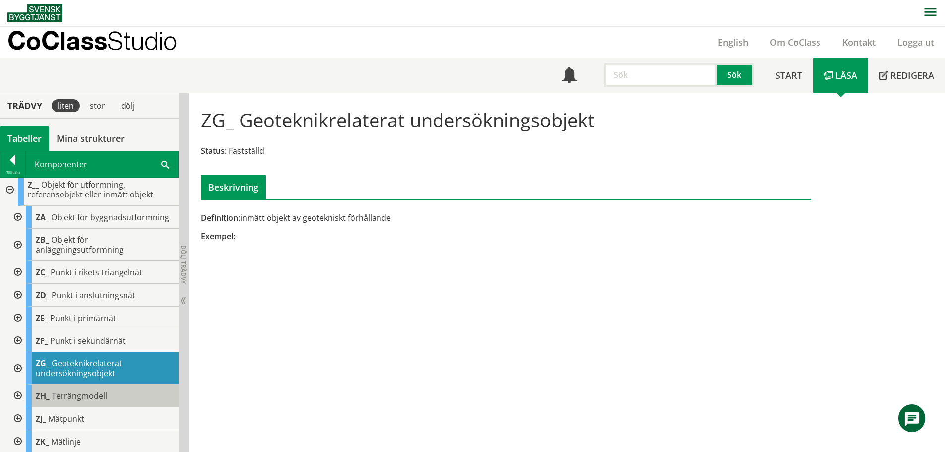
click at [62, 402] on span "Terrängmodell" at bounding box center [80, 396] width 56 height 11
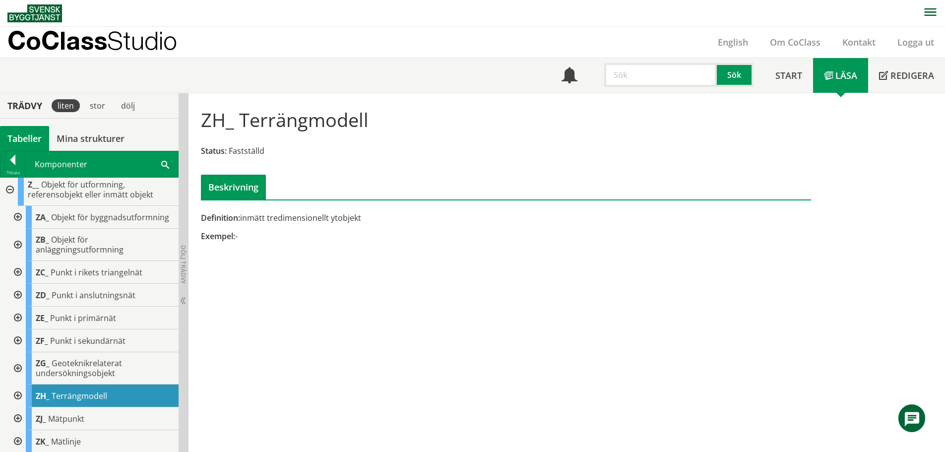
click at [18, 401] on div at bounding box center [17, 396] width 18 height 23
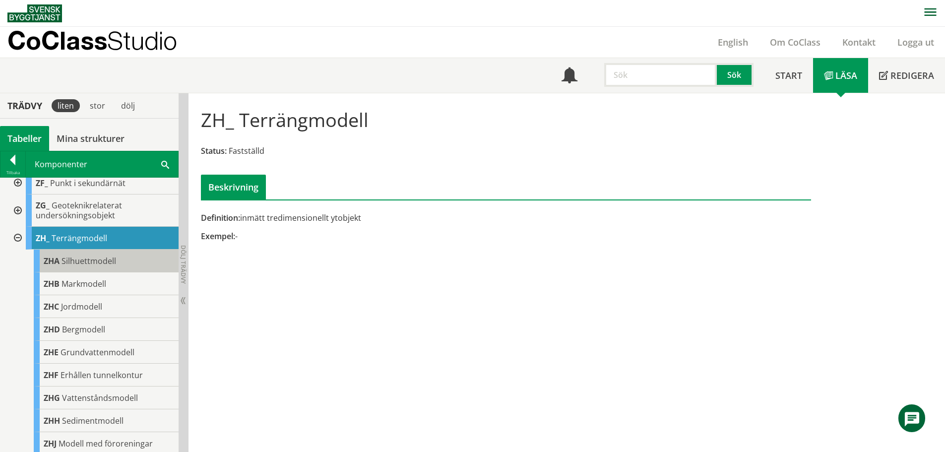
scroll to position [574, 0]
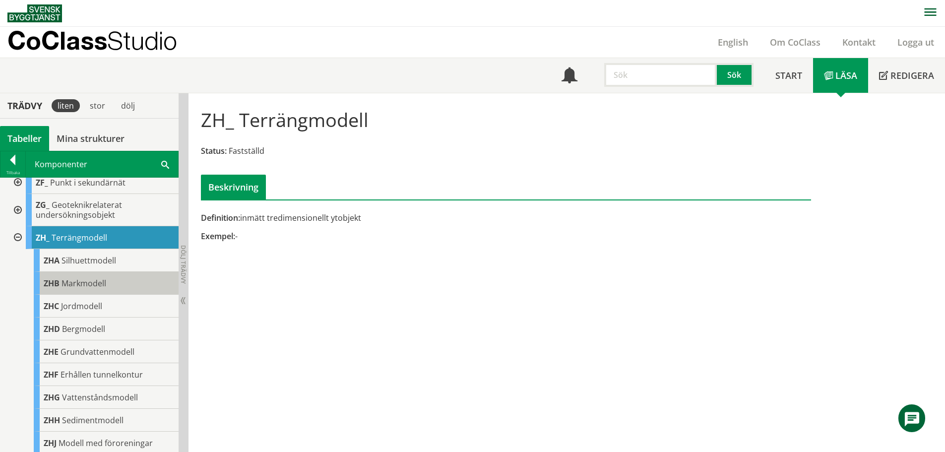
click at [126, 295] on div "ZHB Markmodell" at bounding box center [106, 283] width 145 height 23
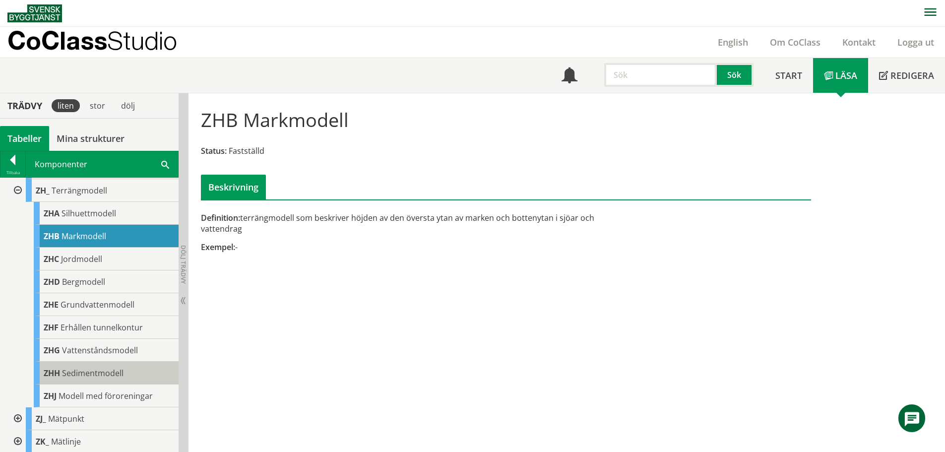
scroll to position [574, 0]
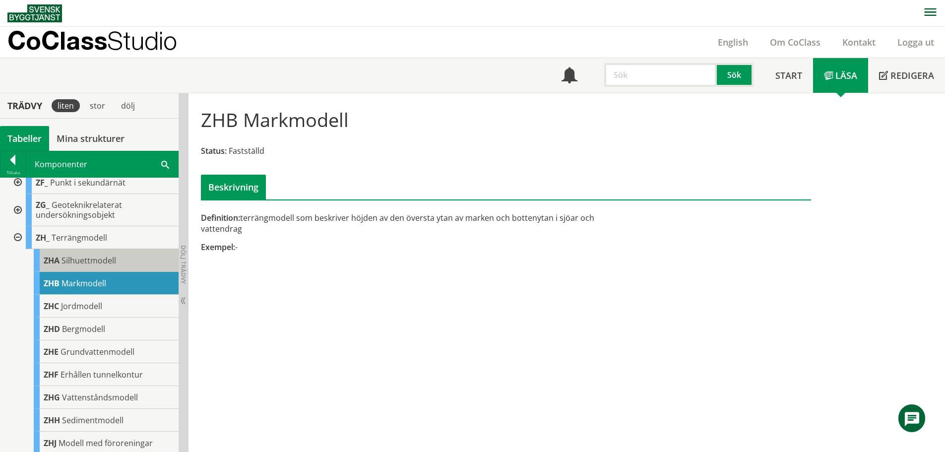
click at [96, 266] on span "Silhuettmodell" at bounding box center [89, 260] width 55 height 11
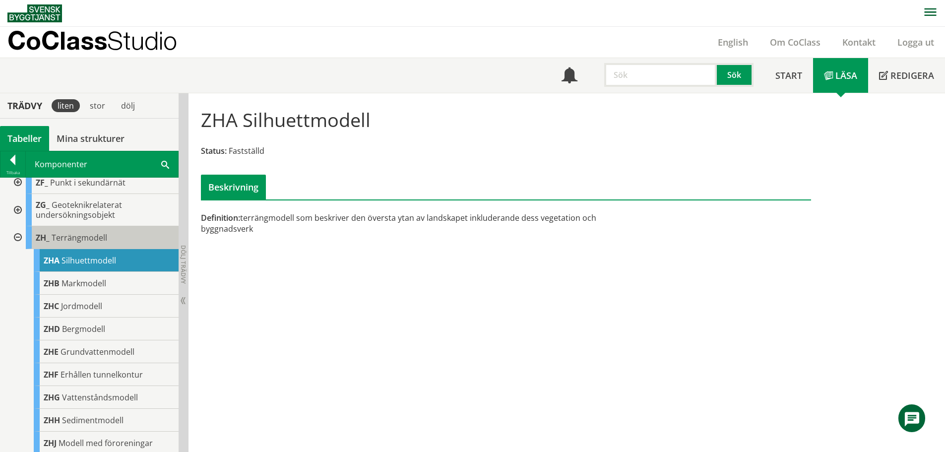
click at [106, 243] on span "Terrängmodell" at bounding box center [80, 237] width 56 height 11
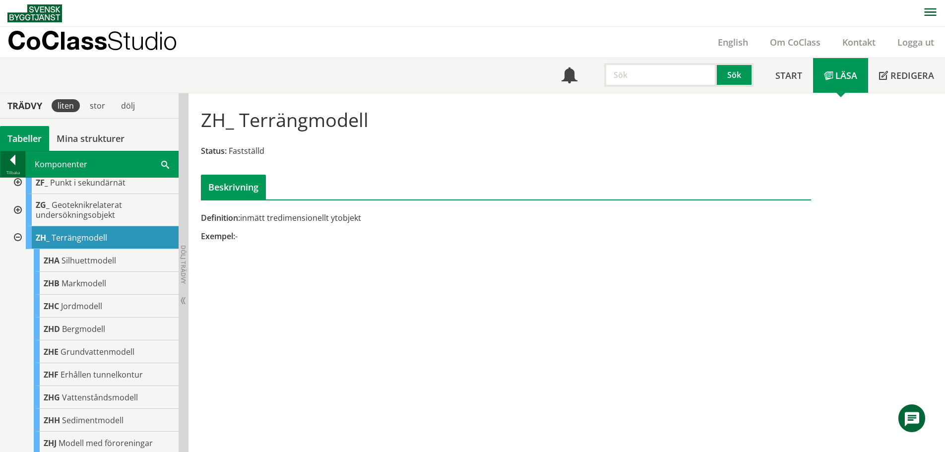
click at [13, 159] on div at bounding box center [12, 162] width 25 height 14
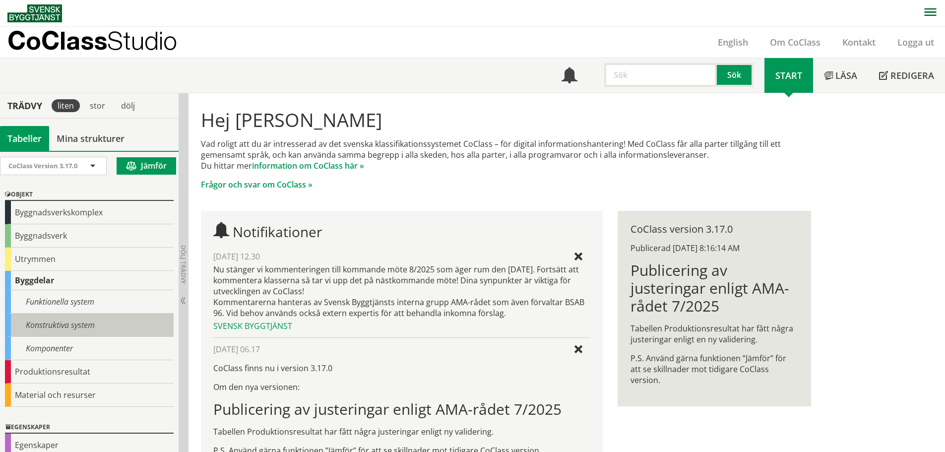
click at [50, 325] on div "Konstruktiva system" at bounding box center [89, 325] width 169 height 23
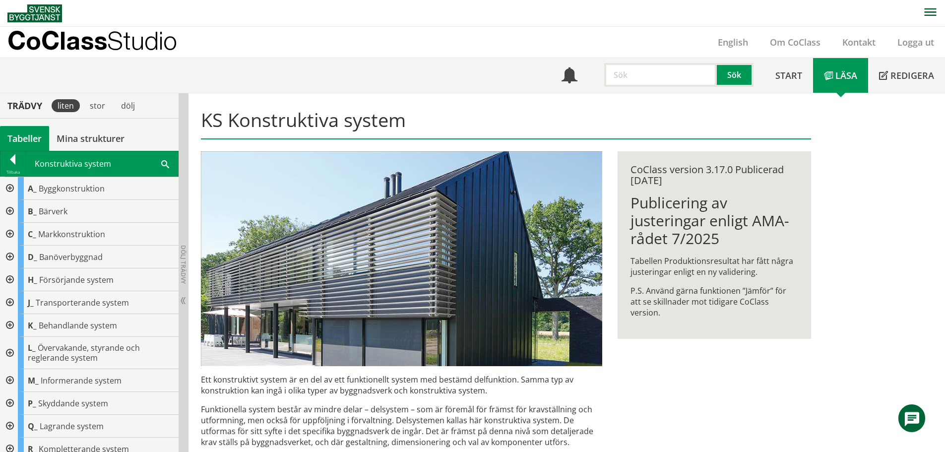
click at [11, 233] on div at bounding box center [9, 234] width 18 height 23
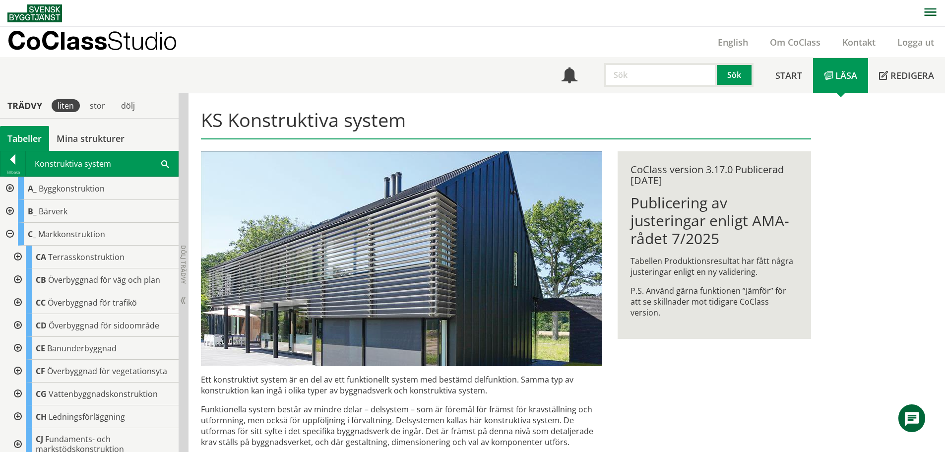
click at [21, 324] on div at bounding box center [17, 325] width 18 height 23
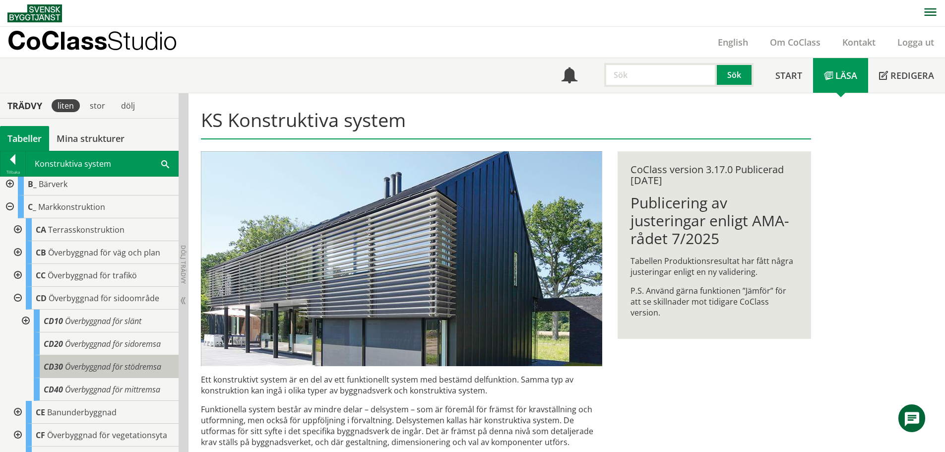
scroll to position [50, 0]
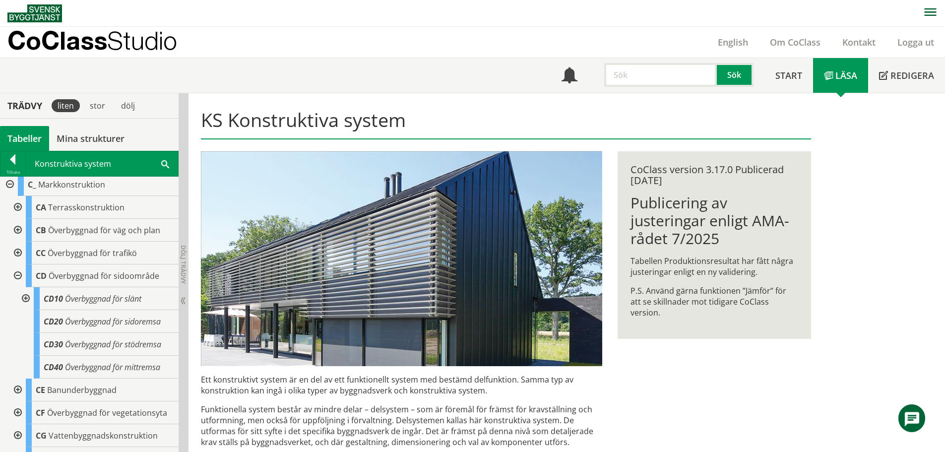
click at [8, 184] on div at bounding box center [9, 184] width 18 height 23
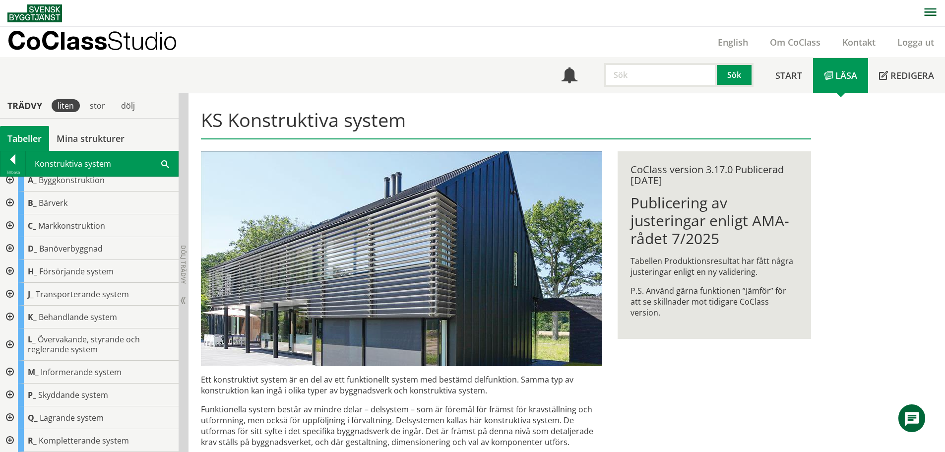
click at [8, 369] on div at bounding box center [9, 372] width 18 height 23
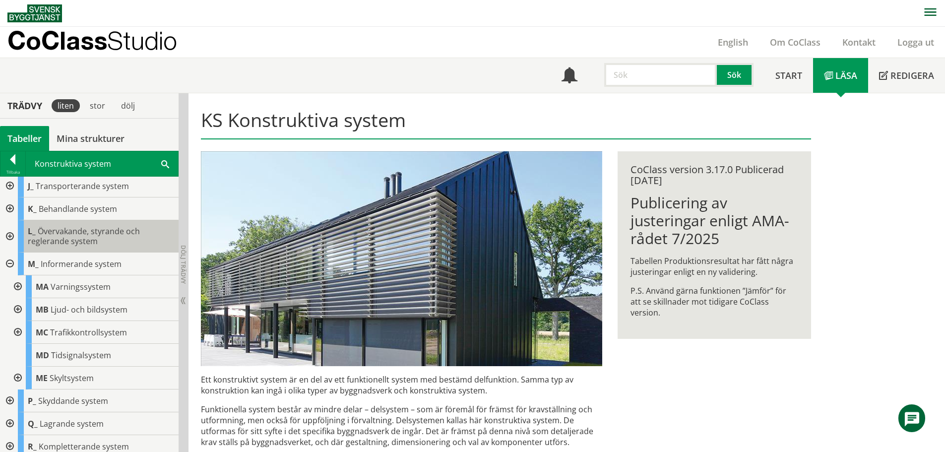
scroll to position [123, 0]
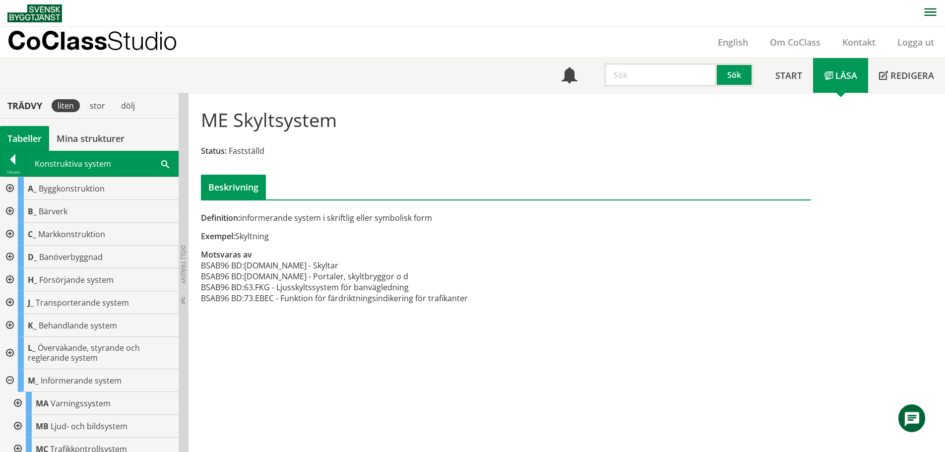
click at [6, 235] on div at bounding box center [9, 234] width 18 height 23
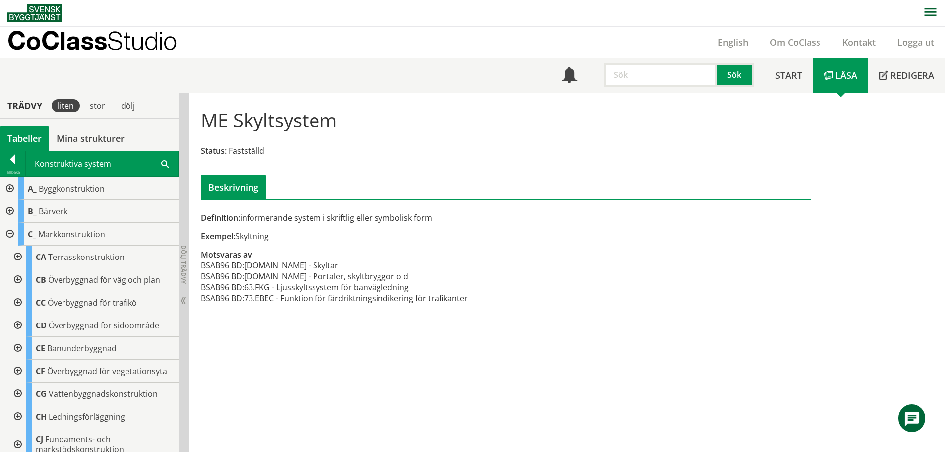
click at [9, 236] on div at bounding box center [9, 234] width 18 height 23
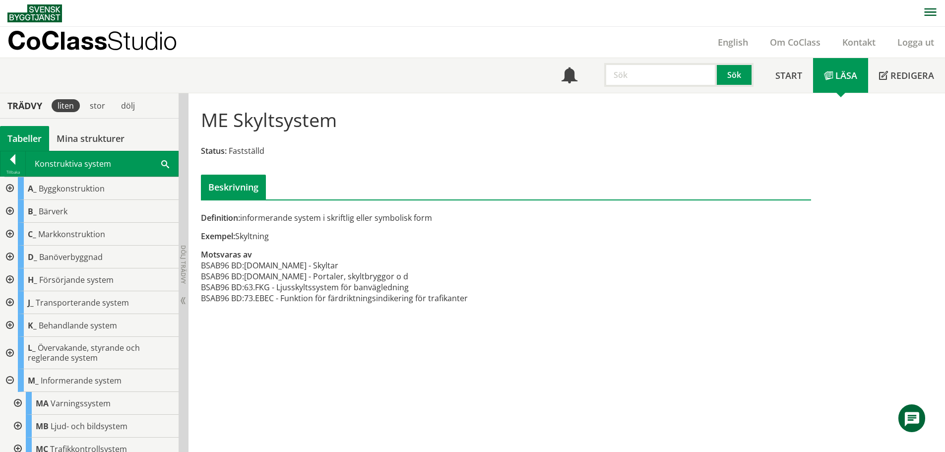
click at [2, 381] on div at bounding box center [9, 380] width 18 height 23
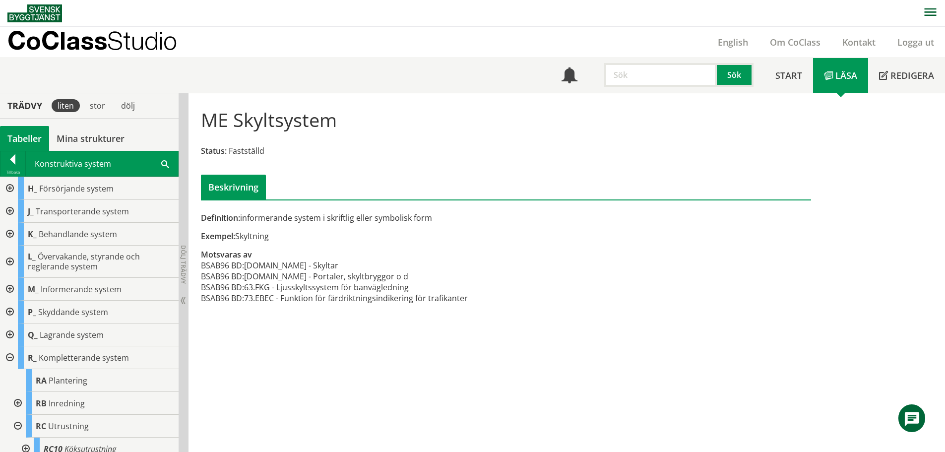
scroll to position [149, 0]
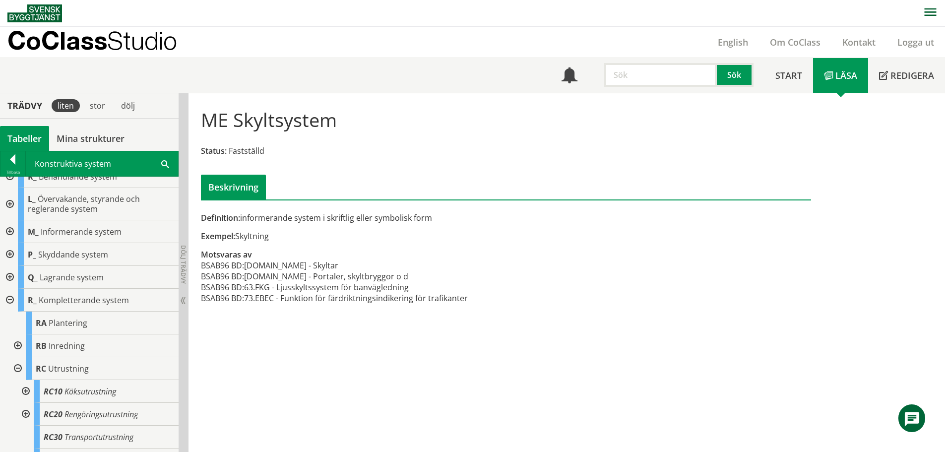
click at [12, 298] on div at bounding box center [9, 300] width 18 height 23
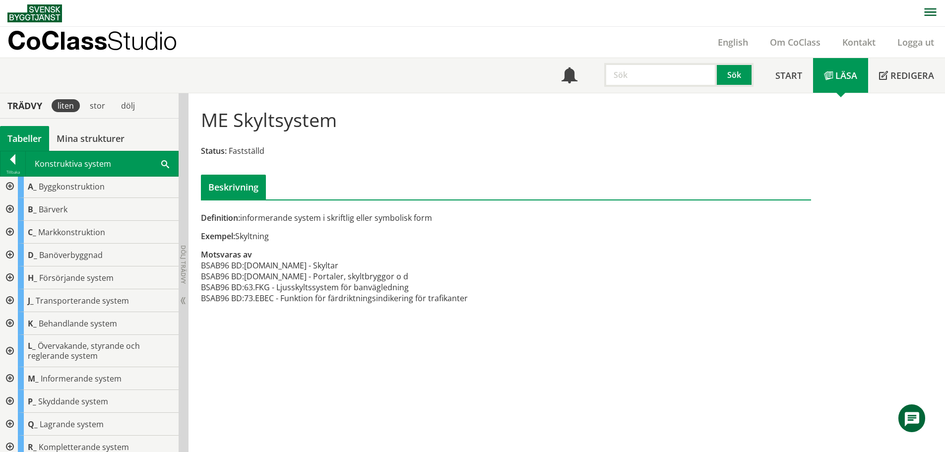
scroll to position [0, 0]
click at [9, 237] on div at bounding box center [9, 234] width 18 height 23
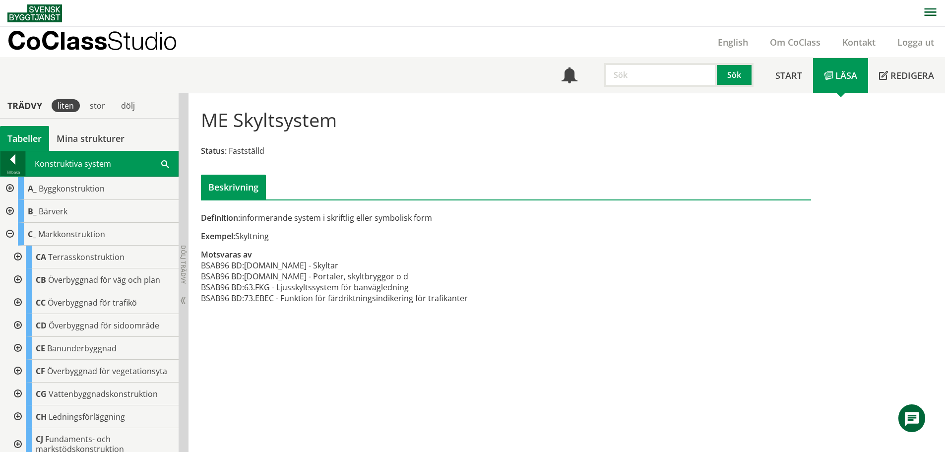
click at [8, 163] on div at bounding box center [12, 161] width 25 height 14
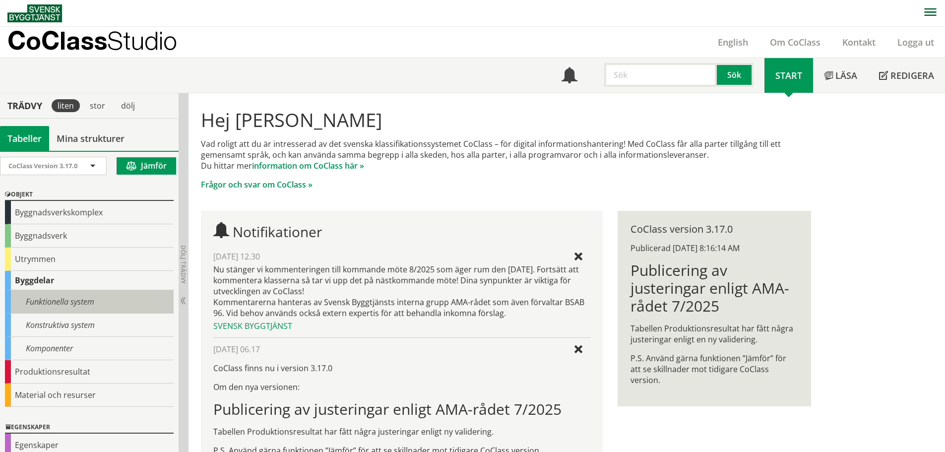
click at [67, 304] on div "Funktionella system" at bounding box center [89, 301] width 169 height 23
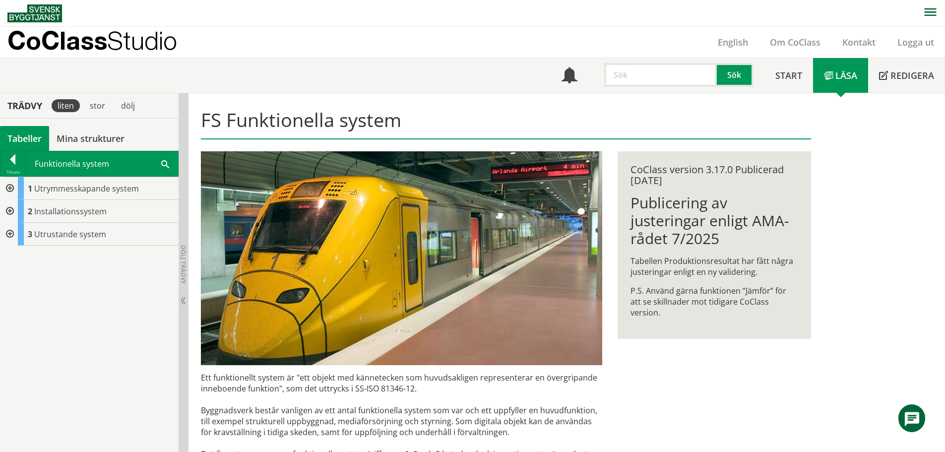
click at [8, 188] on div at bounding box center [9, 188] width 18 height 23
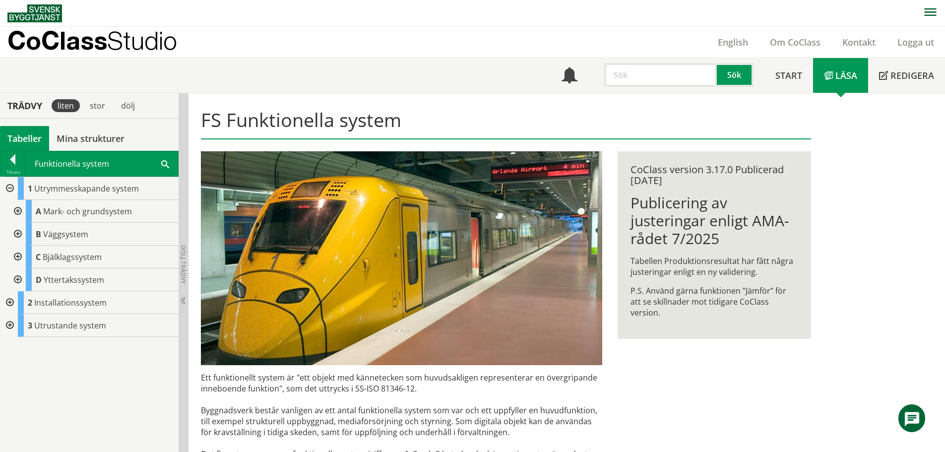
click at [18, 209] on div at bounding box center [17, 211] width 18 height 23
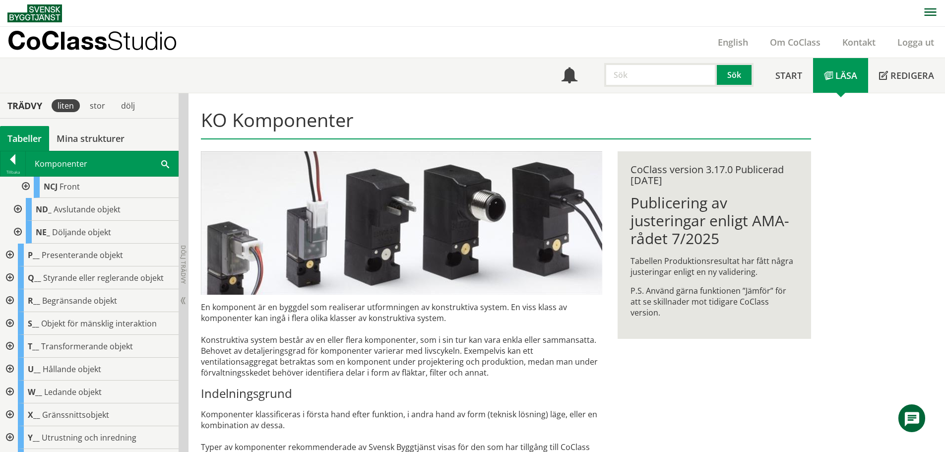
scroll to position [727, 0]
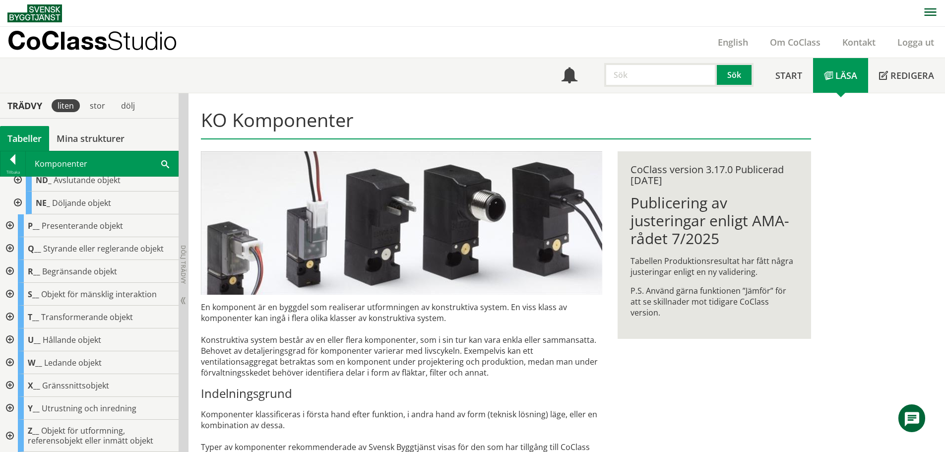
click at [10, 436] on div at bounding box center [9, 436] width 18 height 32
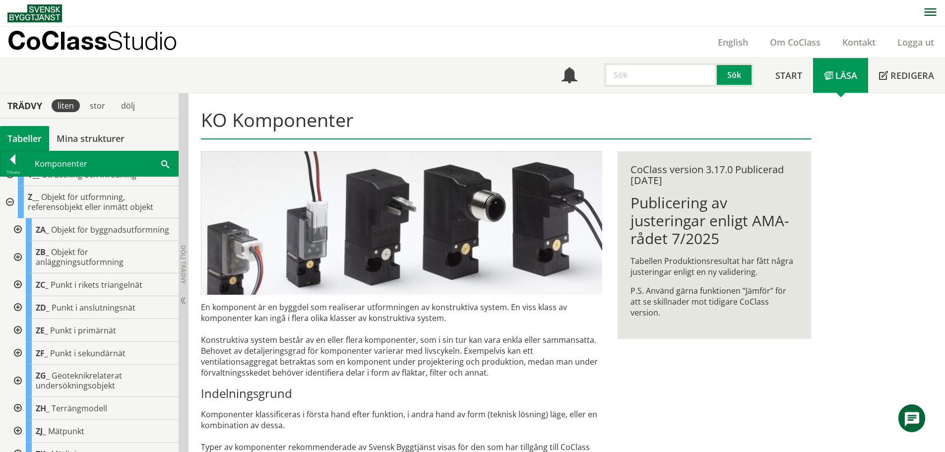
scroll to position [984, 0]
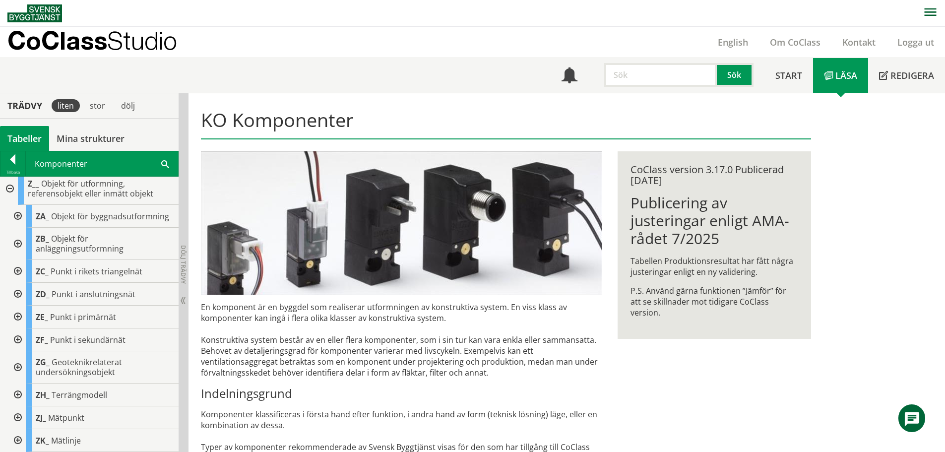
click at [19, 244] on div at bounding box center [17, 244] width 18 height 32
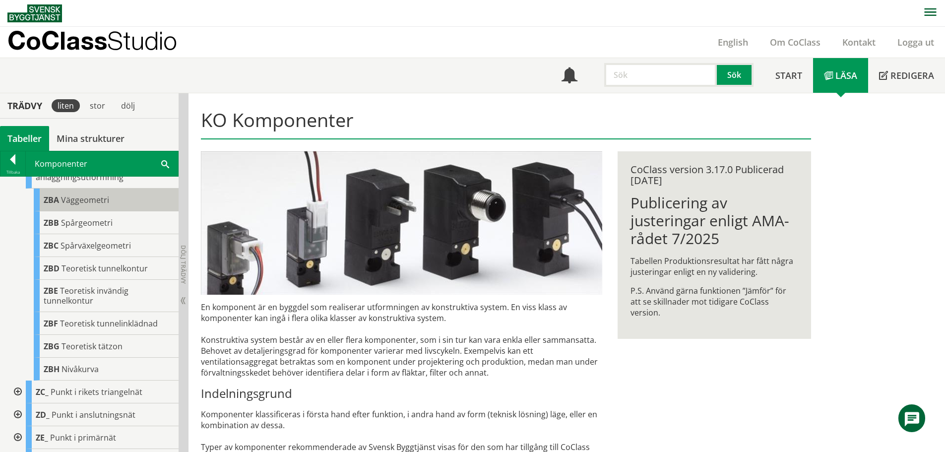
scroll to position [1033, 0]
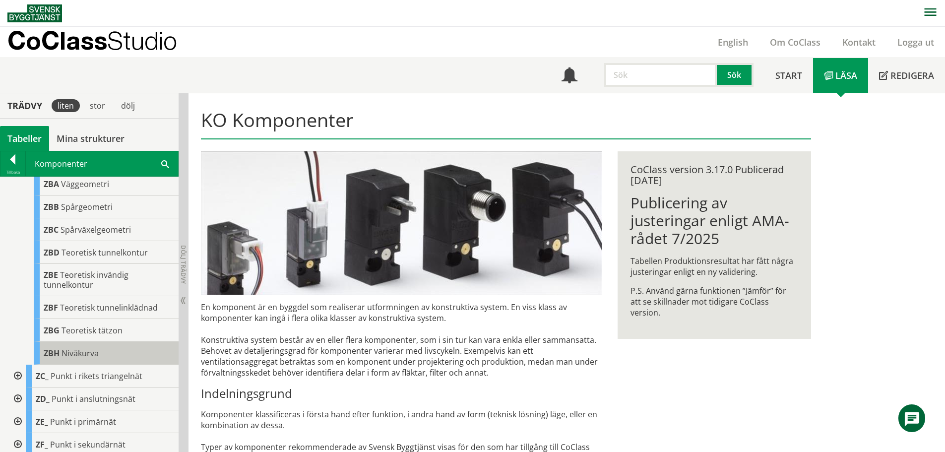
click at [76, 359] on span "Nivåkurva" at bounding box center [80, 353] width 37 height 11
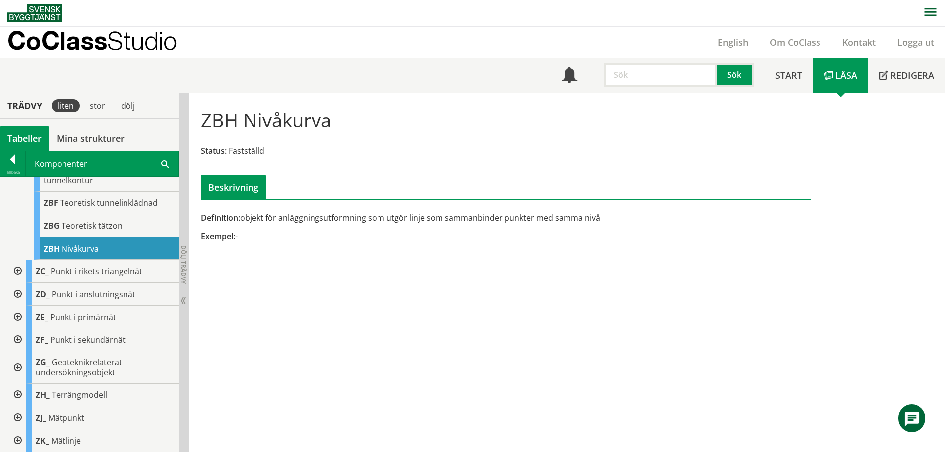
scroll to position [1176, 0]
click at [18, 395] on div at bounding box center [17, 395] width 18 height 23
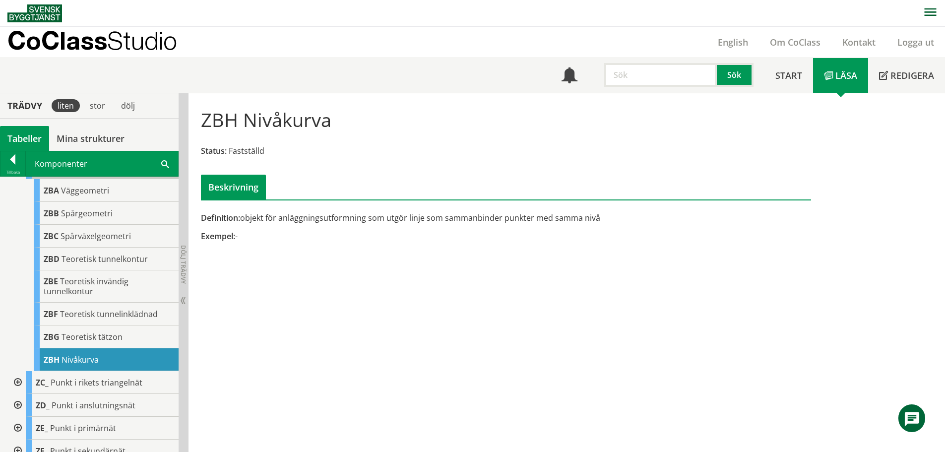
scroll to position [977, 0]
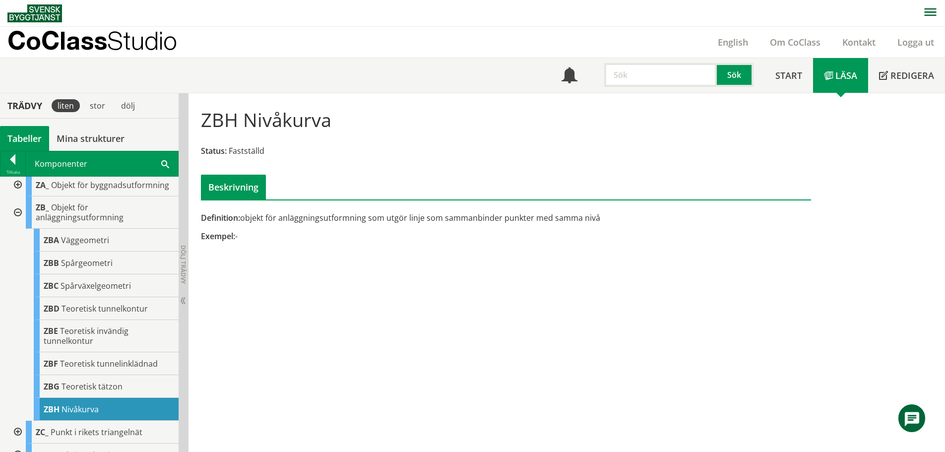
click at [17, 197] on div at bounding box center [17, 185] width 18 height 23
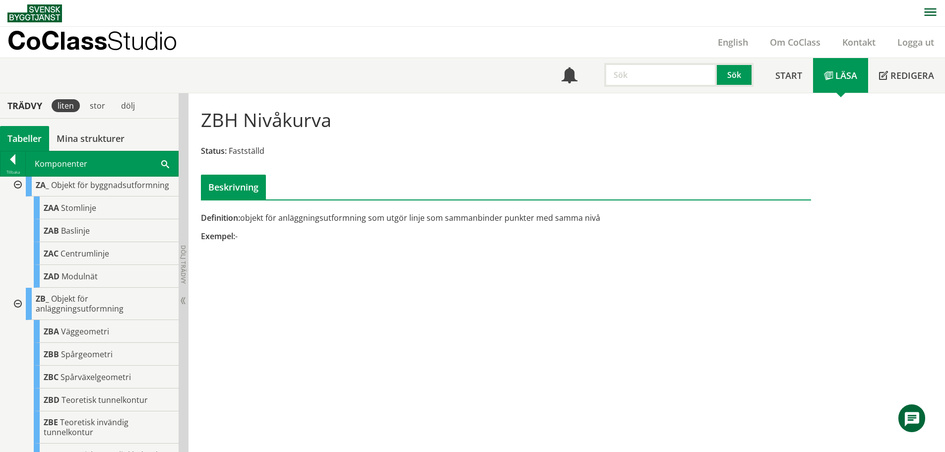
click at [17, 197] on div at bounding box center [17, 185] width 18 height 23
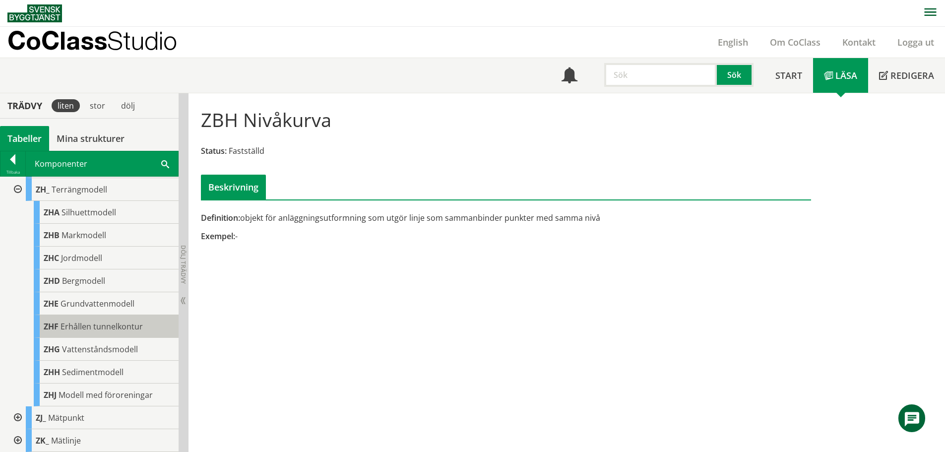
scroll to position [1381, 0]
click at [16, 415] on div at bounding box center [17, 417] width 18 height 23
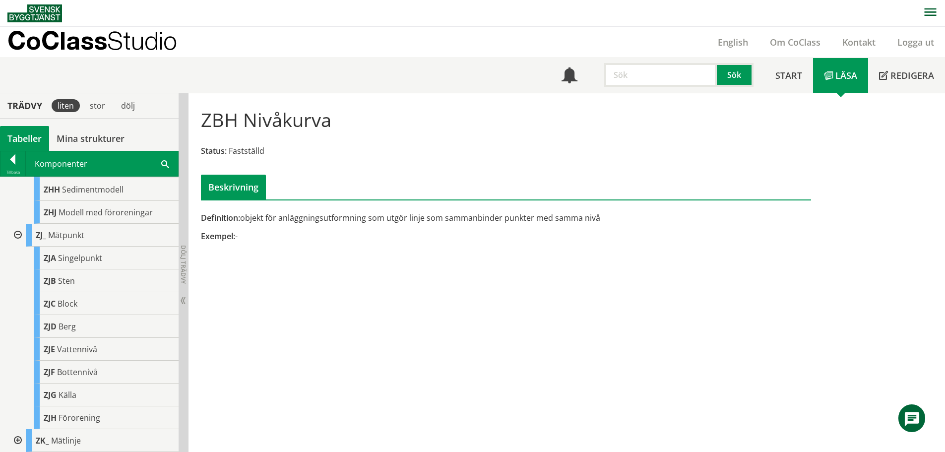
scroll to position [1564, 0]
click at [18, 232] on div at bounding box center [17, 235] width 18 height 23
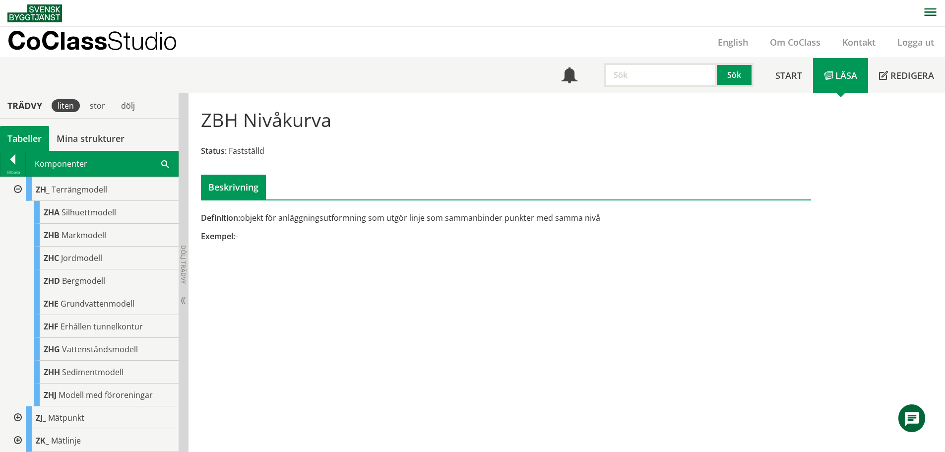
click at [16, 440] on div at bounding box center [17, 440] width 18 height 23
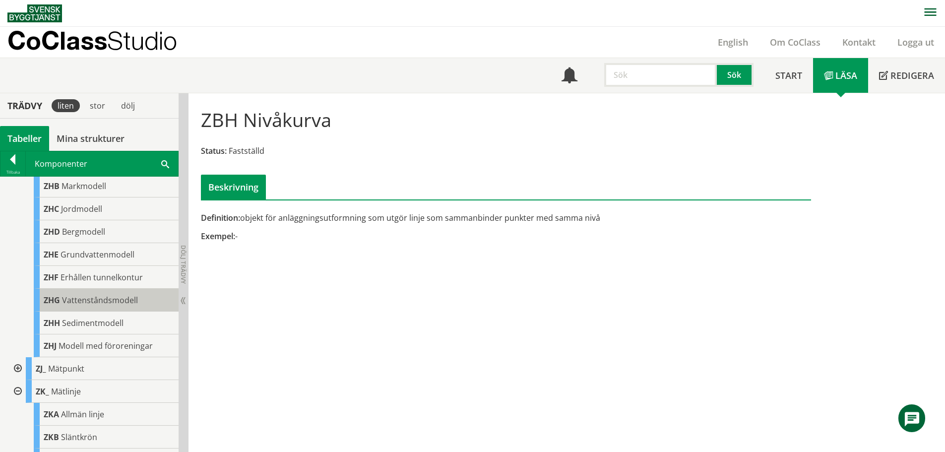
scroll to position [1415, 0]
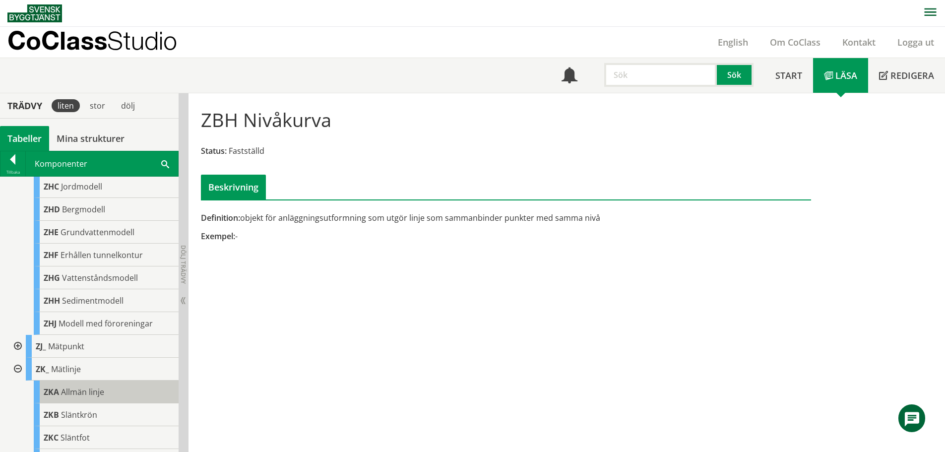
click at [81, 398] on span "Allmän linje" at bounding box center [82, 392] width 43 height 11
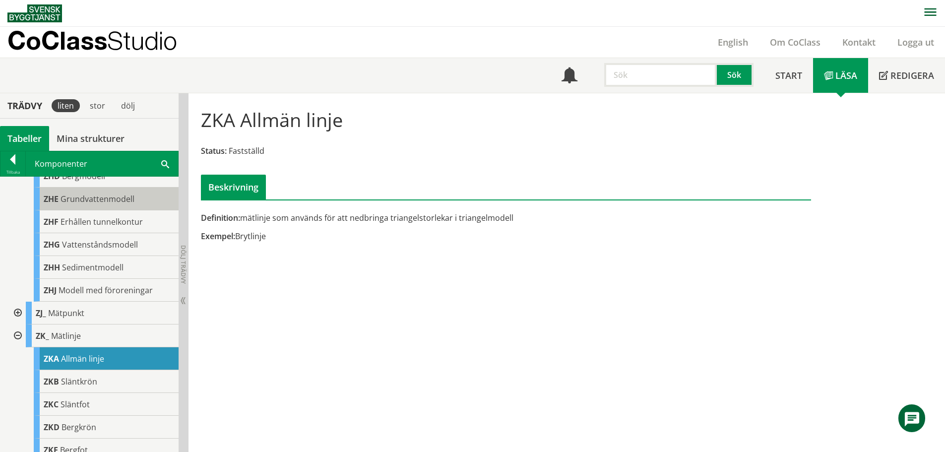
scroll to position [1465, 0]
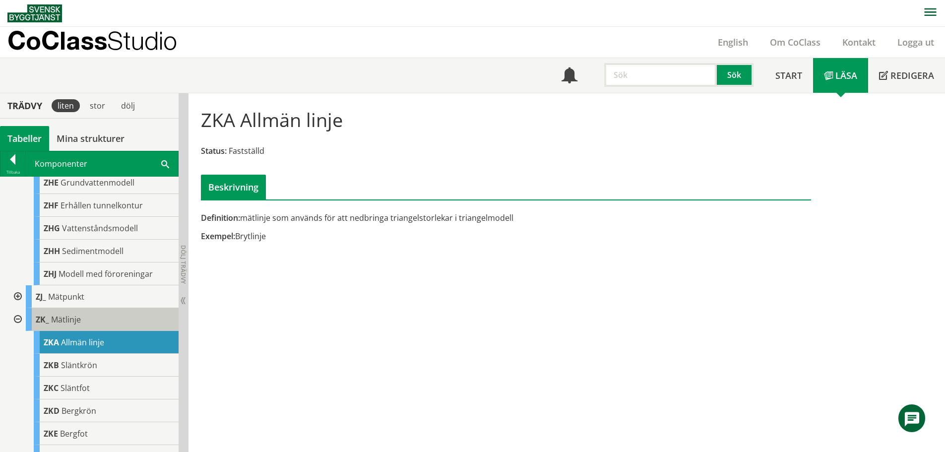
click at [102, 331] on div "ZK_ Mätlinje" at bounding box center [102, 319] width 153 height 23
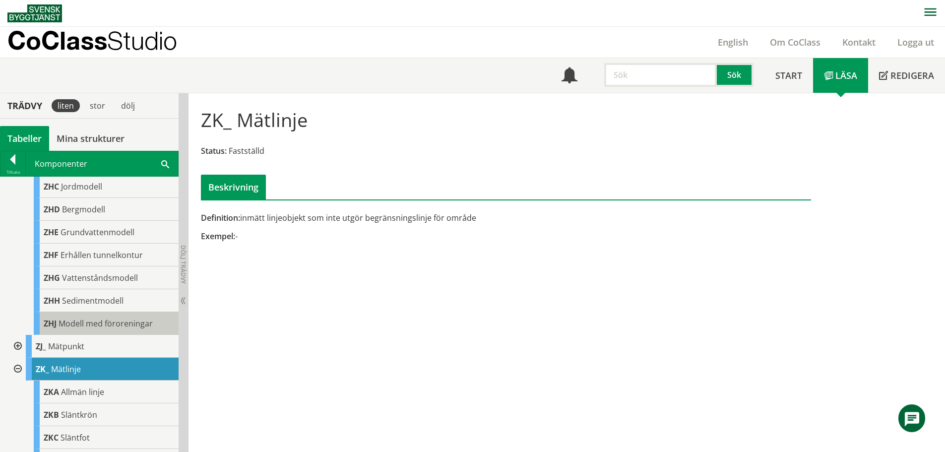
scroll to position [1365, 0]
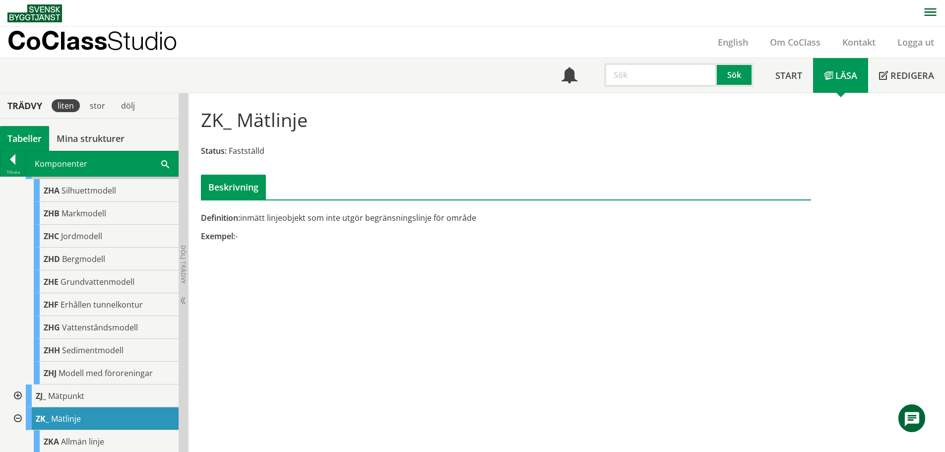
click at [78, 173] on span "Terrängmodell" at bounding box center [80, 167] width 56 height 11
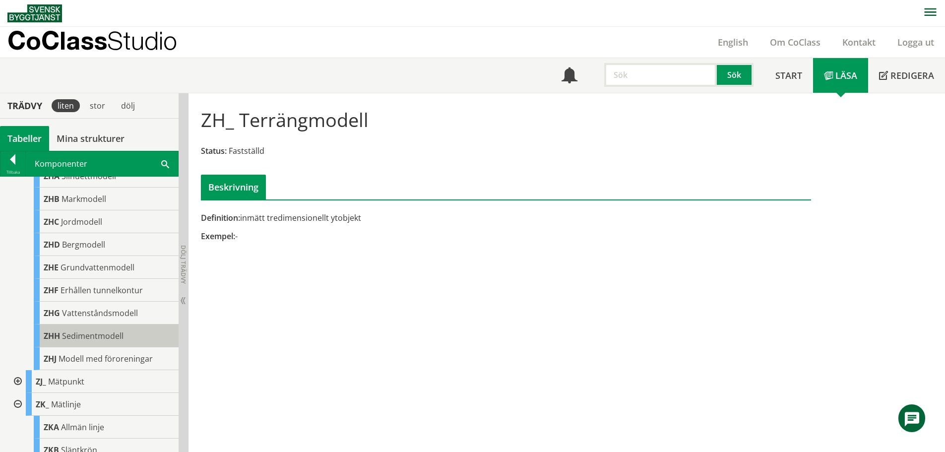
scroll to position [1365, 0]
